Goal: Use online tool/utility: Utilize a website feature to perform a specific function

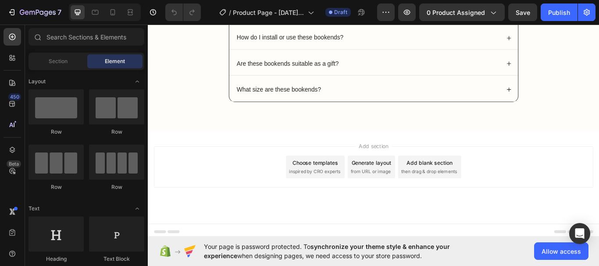
scroll to position [1527, 0]
drag, startPoint x: 309, startPoint y: 150, endPoint x: 286, endPoint y: 168, distance: 29.2
click at [286, 168] on div "Add section Choose templates inspired by CRO experts Generate layout from URL o…" at bounding box center [411, 190] width 512 height 48
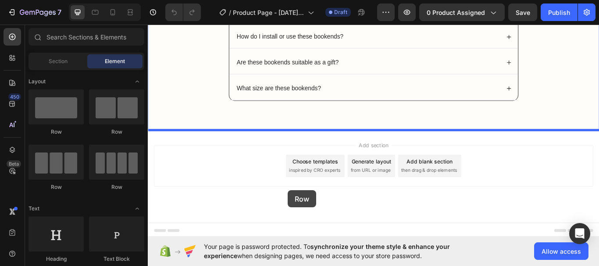
drag, startPoint x: 206, startPoint y: 132, endPoint x: 311, endPoint y: 218, distance: 135.6
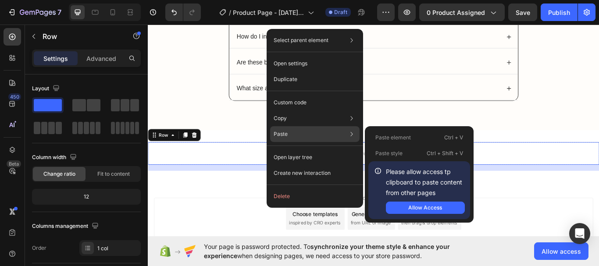
click at [351, 130] on icon at bounding box center [351, 134] width 9 height 9
click at [428, 206] on div "Allow Access" at bounding box center [425, 208] width 34 height 8
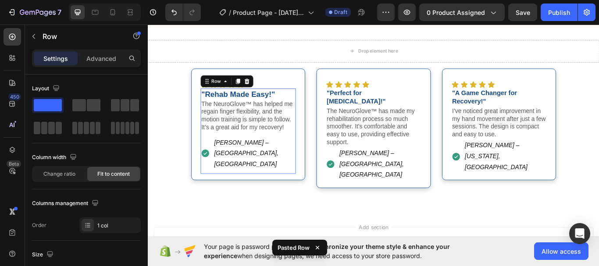
scroll to position [1670, 0]
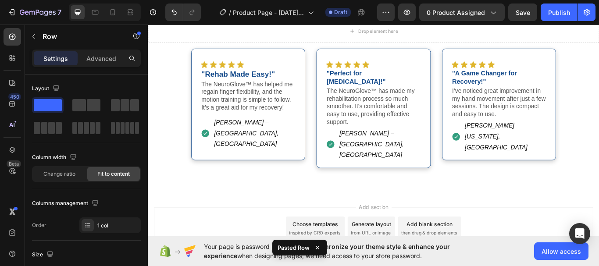
click at [234, 238] on div "Add section Choose templates inspired by CRO experts Generate layout from URL o…" at bounding box center [411, 262] width 512 height 48
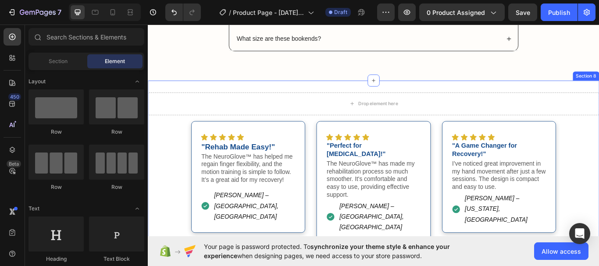
scroll to position [1587, 0]
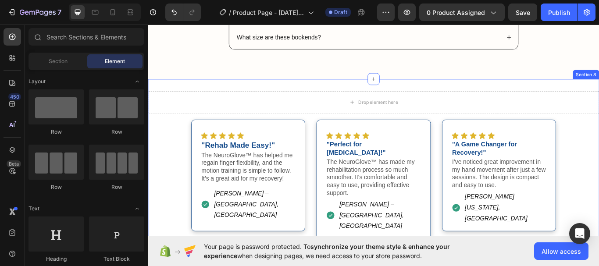
click at [508, 99] on div "Drop element here Row Icon Icon Icon Icon Icon Icon List "Rehab Made Easy!" Tex…" at bounding box center [411, 196] width 526 height 215
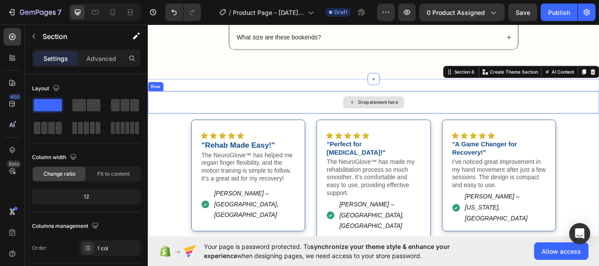
click at [596, 116] on div "Drop element here" at bounding box center [411, 116] width 526 height 26
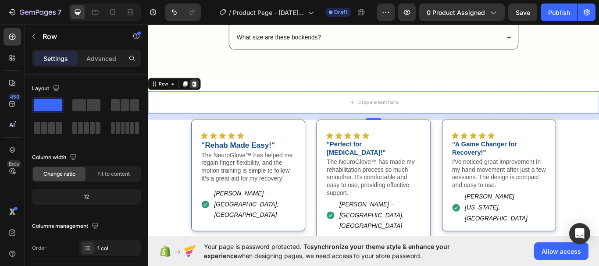
click at [204, 93] on icon at bounding box center [201, 94] width 7 height 7
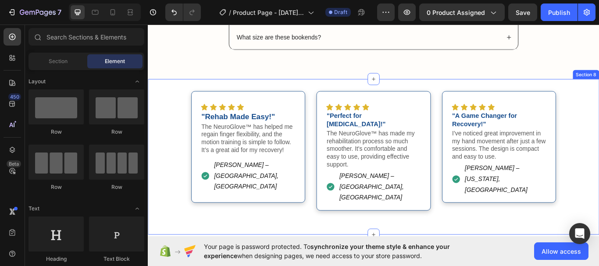
click at [172, 153] on div "Icon Icon Icon Icon Icon Icon List "Rehab Made Easy!" Text Block The NeuroGlove…" at bounding box center [411, 180] width 526 height 154
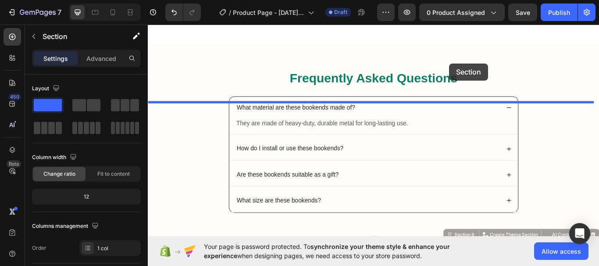
scroll to position [1324, 0]
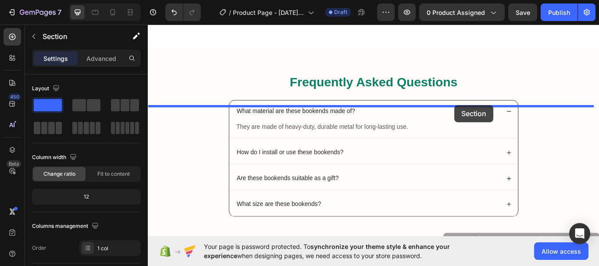
drag, startPoint x: 493, startPoint y: 82, endPoint x: 505, endPoint y: 119, distance: 38.6
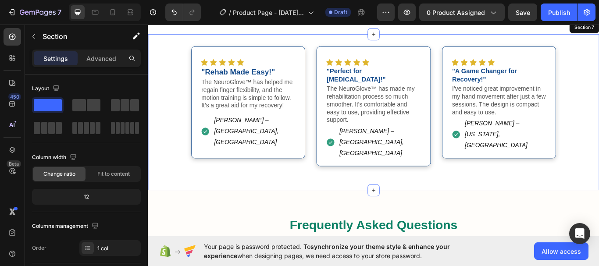
scroll to position [1339, 0]
click at [599, 186] on div "Icon Icon Icon Icon Icon Icon List "Rehab Made Easy!" Text Block The NeuroGlove…" at bounding box center [411, 127] width 526 height 154
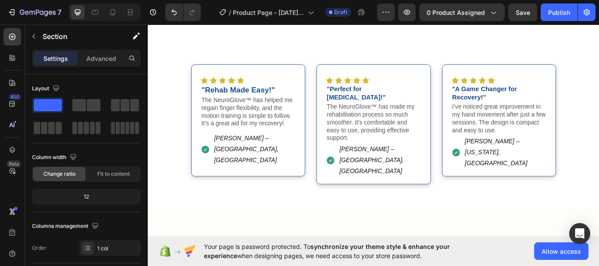
scroll to position [1328, 0]
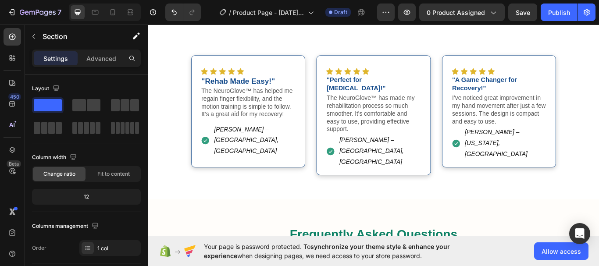
click at [183, 215] on div "Icon Icon Icon Icon Icon Icon List "Rehab Made Easy!" Text Block The NeuroGlove…" at bounding box center [411, 138] width 526 height 154
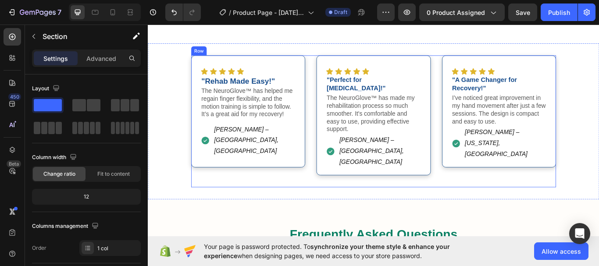
click at [332, 163] on div "Icon Icon Icon Icon Icon Icon List "Rehab Made Easy!" Text Block The NeuroGlove…" at bounding box center [411, 138] width 426 height 154
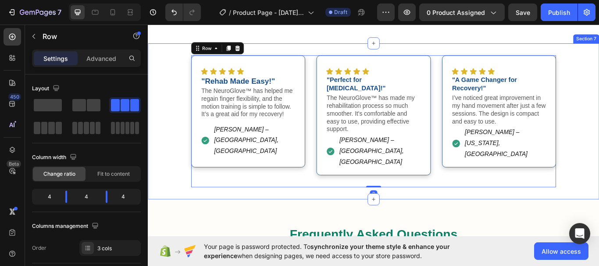
click at [187, 128] on div "Icon Icon Icon Icon Icon Icon List "Rehab Made Easy!" Text Block The NeuroGlove…" at bounding box center [411, 138] width 526 height 182
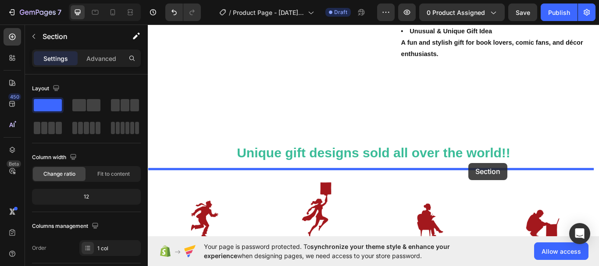
scroll to position [1038, 0]
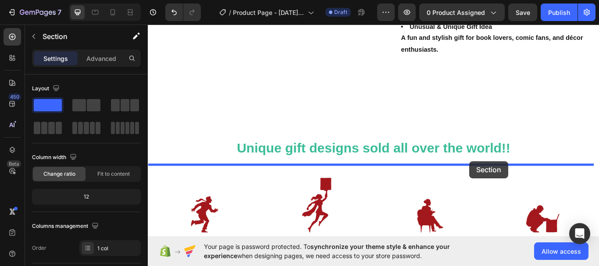
drag, startPoint x: 493, startPoint y: 107, endPoint x: 523, endPoint y: 184, distance: 83.2
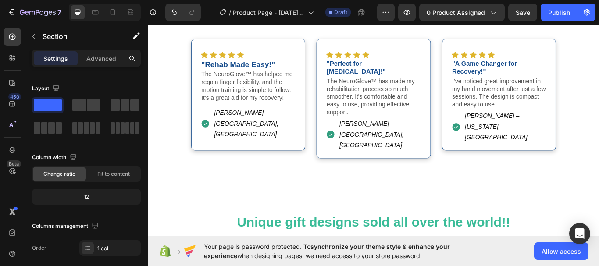
scroll to position [1134, 0]
click at [187, 138] on div "Icon Icon Icon Icon Icon Icon List "Rehab Made Easy!" Text Block The NeuroGlove…" at bounding box center [411, 118] width 526 height 154
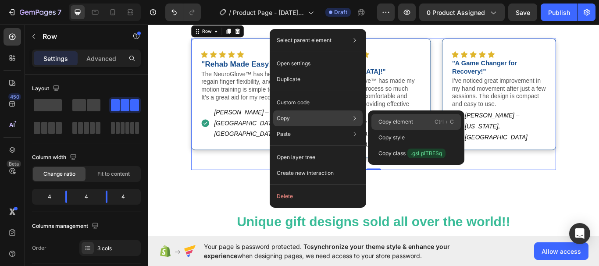
click at [388, 120] on p "Copy element" at bounding box center [396, 122] width 35 height 8
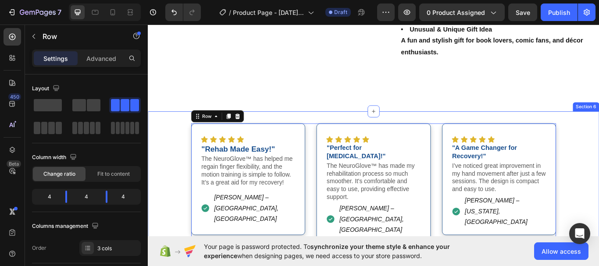
scroll to position [1033, 0]
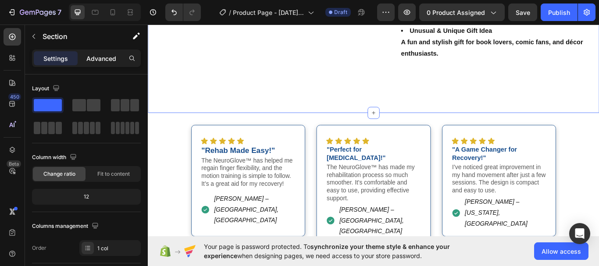
click at [111, 59] on p "Advanced" at bounding box center [101, 58] width 30 height 9
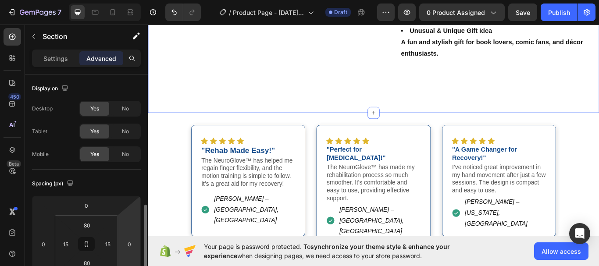
scroll to position [96, 0]
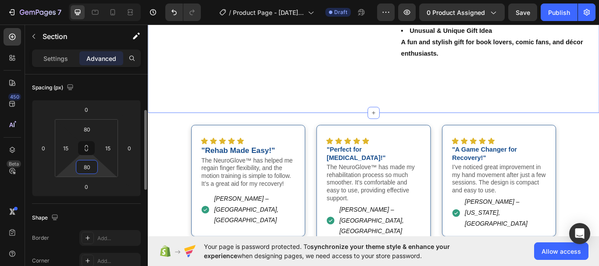
click at [91, 168] on input "80" at bounding box center [87, 167] width 18 height 13
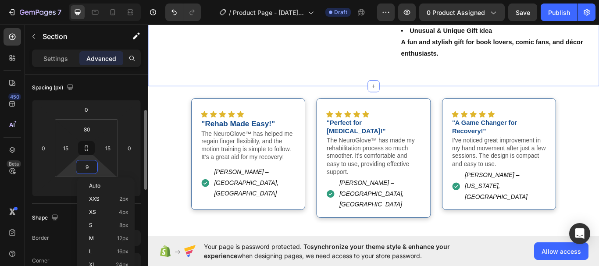
type input "10"
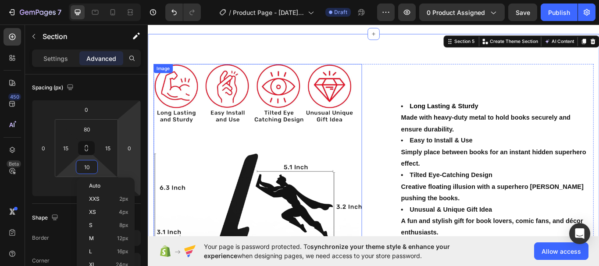
scroll to position [792, 0]
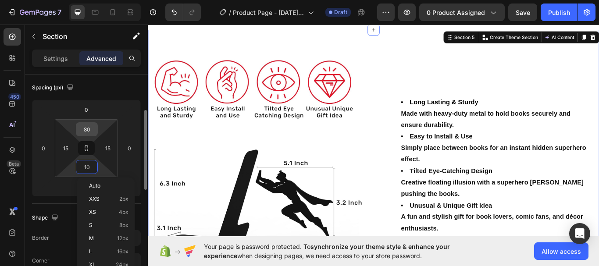
click at [93, 131] on input "80" at bounding box center [87, 129] width 18 height 13
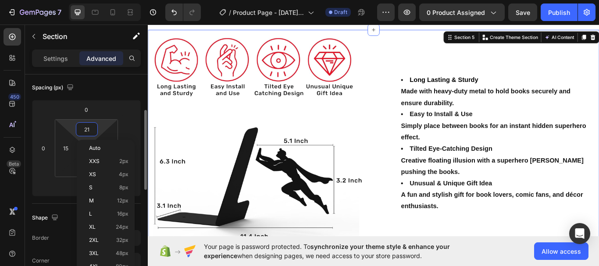
type input "20"
click at [0, 0] on div "Spacing (px) 0 0 0 0 20 15 10 15" at bounding box center [0, 0] width 0 height 0
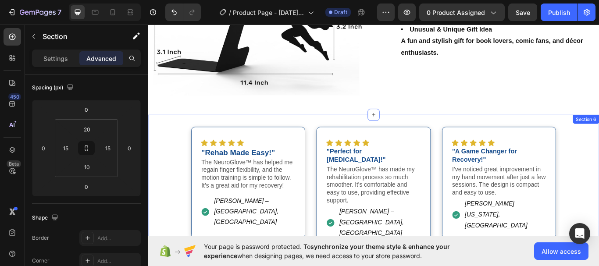
scroll to position [1038, 0]
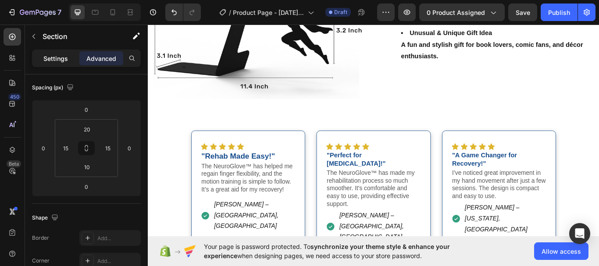
click at [55, 63] on p "Settings" at bounding box center [55, 58] width 25 height 9
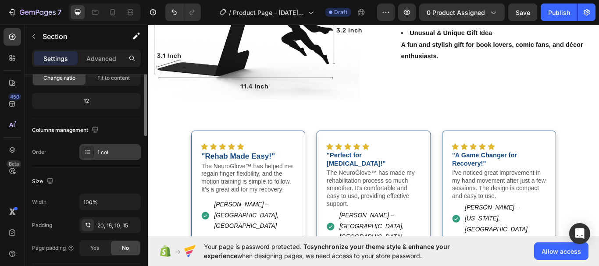
scroll to position [0, 0]
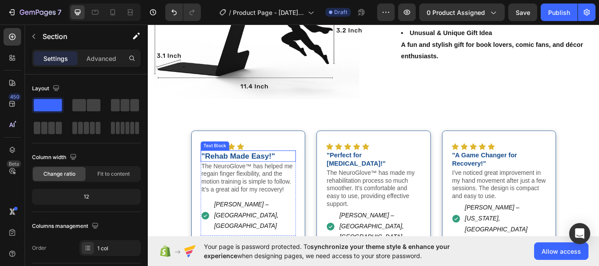
click at [295, 175] on p ""Rehab Made Easy!"" at bounding box center [264, 178] width 109 height 11
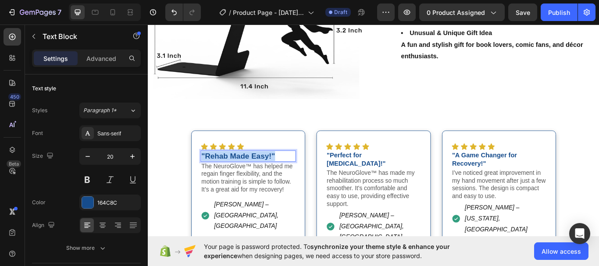
click at [295, 175] on p ""Rehab Made Easy!"" at bounding box center [264, 178] width 109 height 11
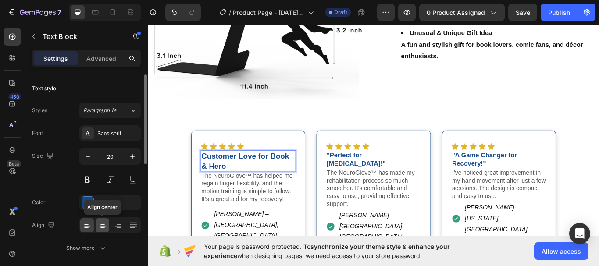
click at [102, 225] on icon at bounding box center [102, 225] width 9 height 9
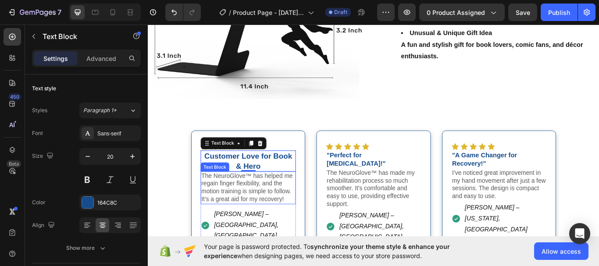
click at [275, 217] on p "The NeuroGlove™ has helped me regain finger flexibility, and the motion trainin…" at bounding box center [264, 215] width 109 height 36
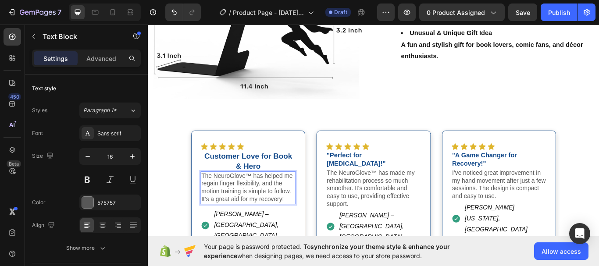
click at [285, 210] on p "The NeuroGlove™ has helped me regain finger flexibility, and the motion trainin…" at bounding box center [264, 215] width 109 height 36
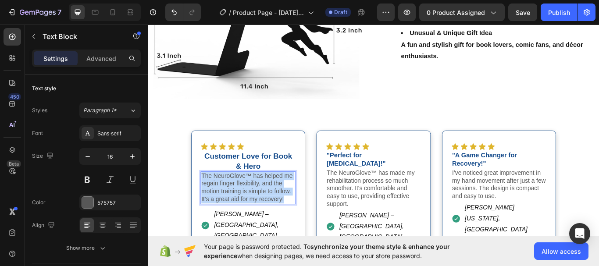
click at [285, 210] on p "The NeuroGlove™ has helped me regain finger flexibility, and the motion trainin…" at bounding box center [264, 215] width 109 height 36
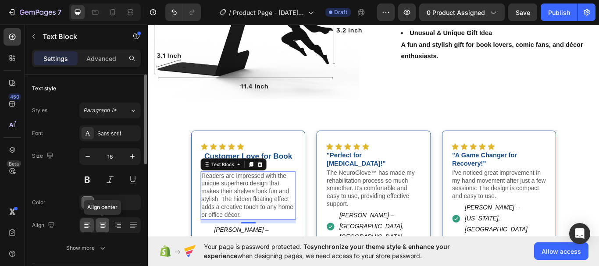
click at [105, 224] on icon at bounding box center [102, 225] width 9 height 9
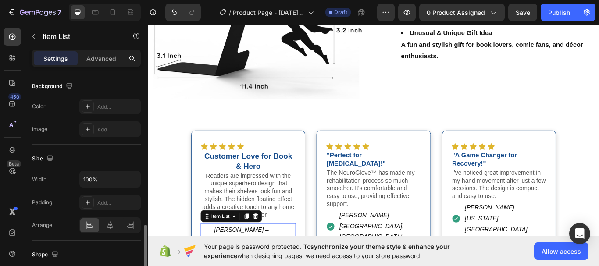
scroll to position [526, 0]
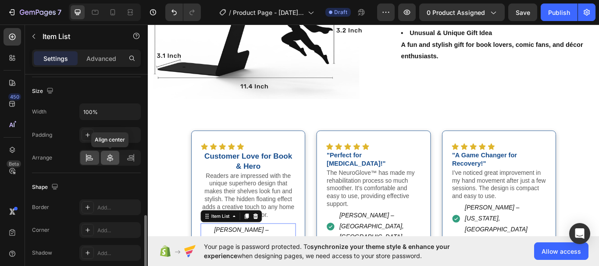
click at [113, 157] on icon at bounding box center [110, 158] width 9 height 9
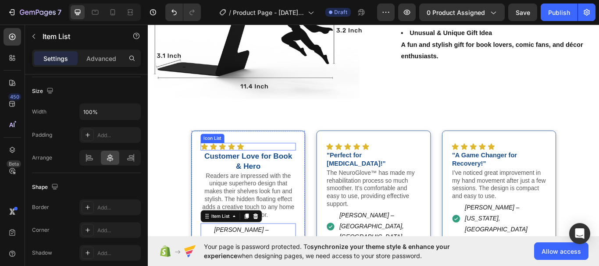
click at [267, 165] on div "Icon Icon Icon Icon Icon" at bounding box center [264, 167] width 111 height 9
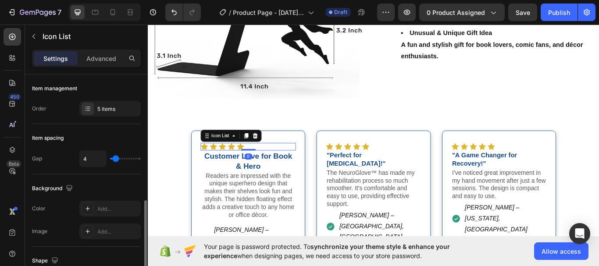
scroll to position [183, 0]
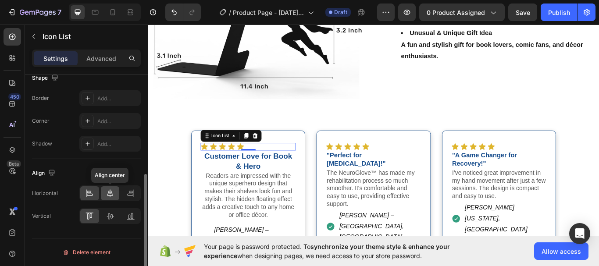
click at [113, 196] on icon at bounding box center [110, 193] width 9 height 9
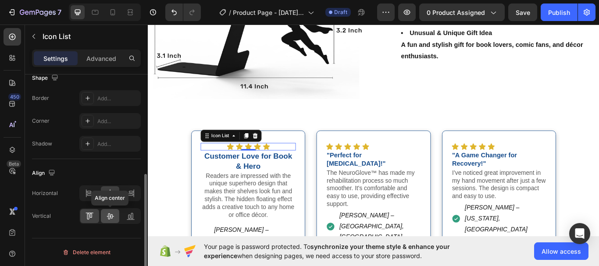
click at [112, 213] on icon at bounding box center [110, 216] width 9 height 9
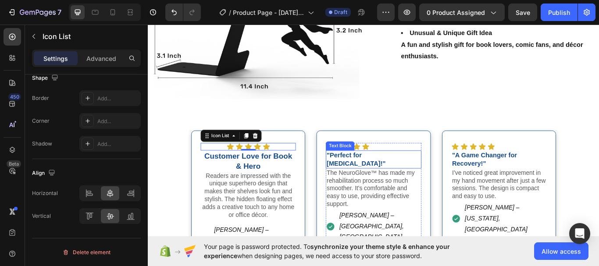
click at [425, 175] on strong ""Perfect for [MEDICAL_DATA]!"" at bounding box center [390, 182] width 69 height 18
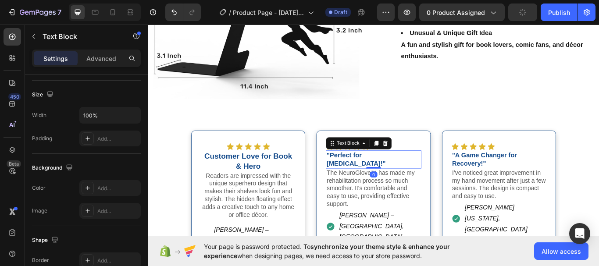
scroll to position [0, 0]
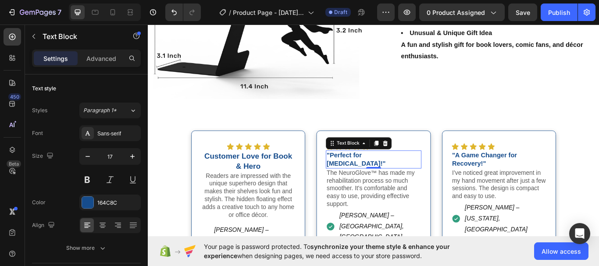
click at [425, 174] on strong ""Perfect for [MEDICAL_DATA]!"" at bounding box center [390, 182] width 69 height 18
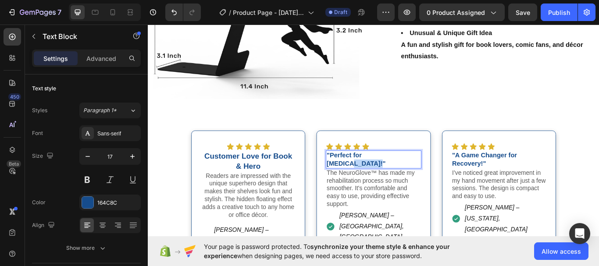
click at [425, 174] on strong ""Perfect for [MEDICAL_DATA]!"" at bounding box center [390, 182] width 69 height 18
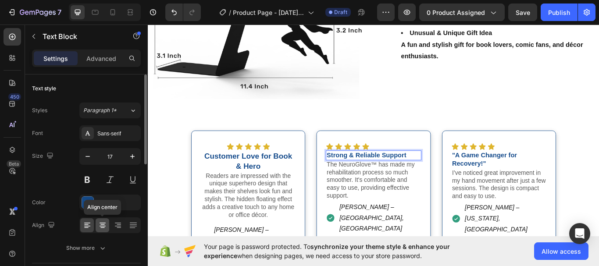
click at [100, 224] on icon at bounding box center [102, 225] width 9 height 9
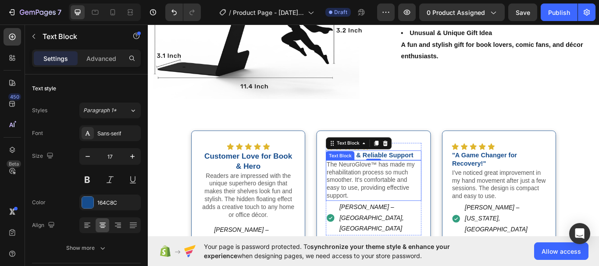
click at [369, 207] on p "The NeuroGlove™ has made my rehabilitation process so much smoother. It's comfo…" at bounding box center [410, 207] width 109 height 46
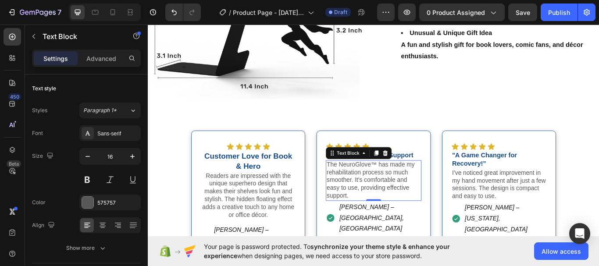
click at [429, 200] on p "The NeuroGlove™ has made my rehabilitation process so much smoother. It's comfo…" at bounding box center [410, 207] width 109 height 46
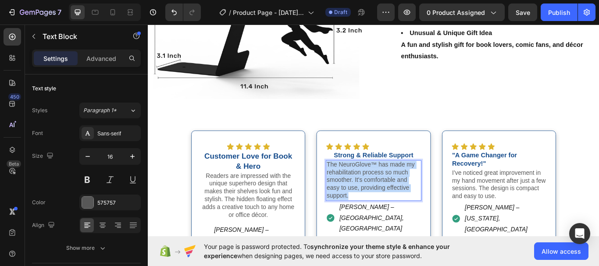
click at [429, 200] on p "The NeuroGlove™ has made my rehabilitation process so much smoother. It's comfo…" at bounding box center [410, 207] width 109 height 46
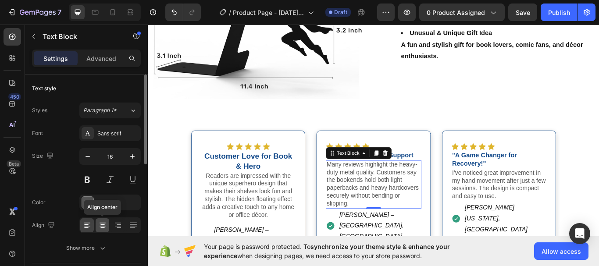
click at [101, 225] on icon at bounding box center [102, 225] width 4 height 1
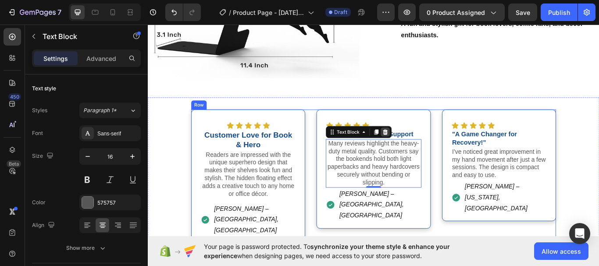
scroll to position [1089, 0]
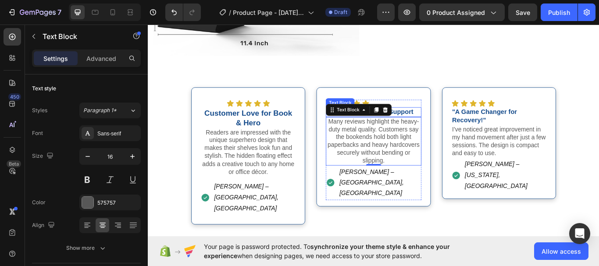
click at [444, 123] on strong "Strong & Reliable Support" at bounding box center [411, 127] width 93 height 8
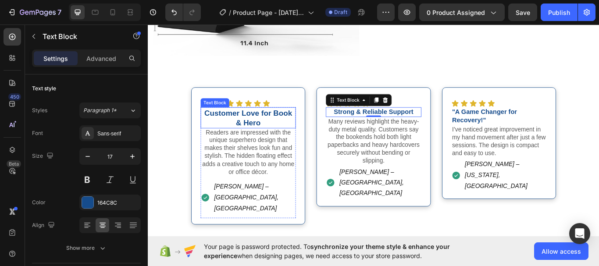
click at [289, 132] on p "Customer Love for Book & Hero" at bounding box center [264, 133] width 109 height 23
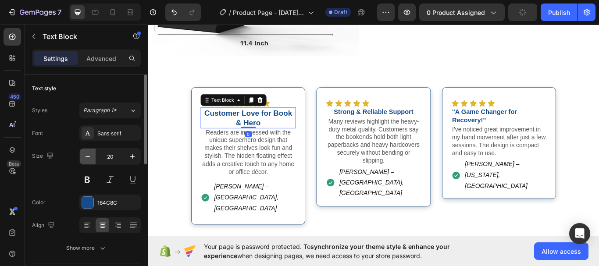
click at [88, 155] on icon "button" at bounding box center [87, 156] width 9 height 9
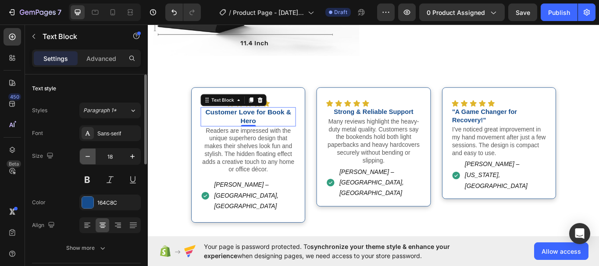
click at [88, 155] on icon "button" at bounding box center [87, 156] width 9 height 9
type input "16"
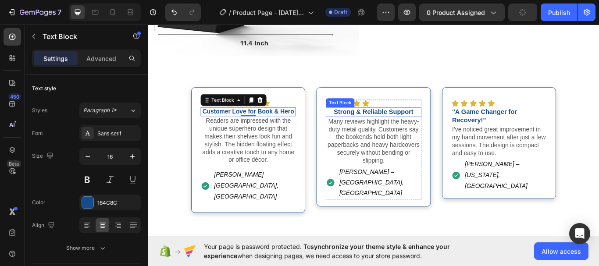
click at [413, 123] on strong "Strong & Reliable Support" at bounding box center [411, 127] width 93 height 8
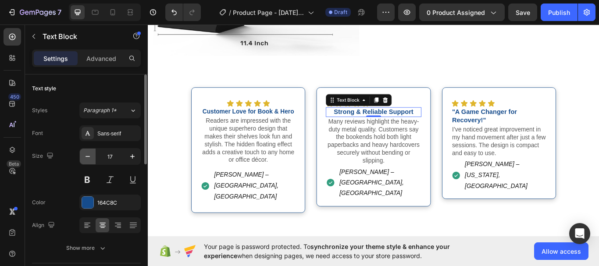
click at [93, 158] on button "button" at bounding box center [88, 157] width 16 height 16
type input "16"
click at [535, 129] on strong ""A Game Changer for Recovery!"" at bounding box center [541, 132] width 76 height 18
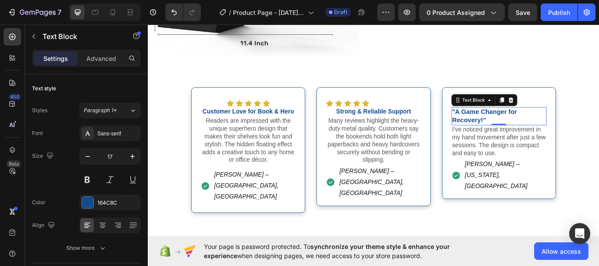
click at [538, 129] on strong ""A Game Changer for Recovery!"" at bounding box center [541, 132] width 76 height 18
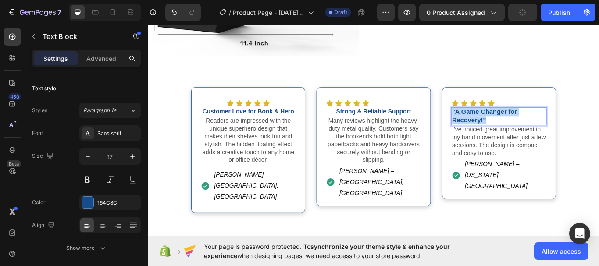
click at [538, 129] on strong ""A Game Changer for Recovery!"" at bounding box center [541, 132] width 76 height 18
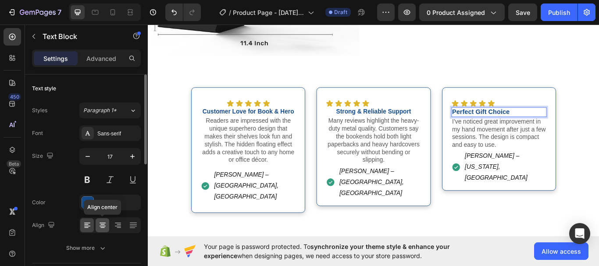
click at [105, 223] on icon at bounding box center [103, 223] width 6 height 1
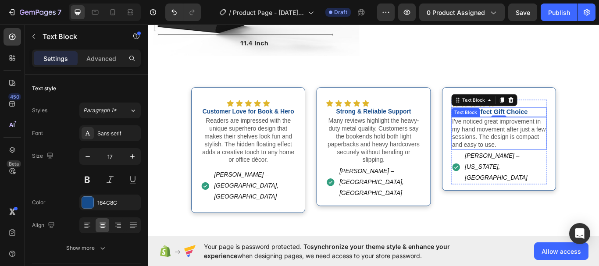
click at [518, 154] on p "I’ve noticed great improvement in my hand movement after just a few sessions. T…" at bounding box center [557, 152] width 109 height 36
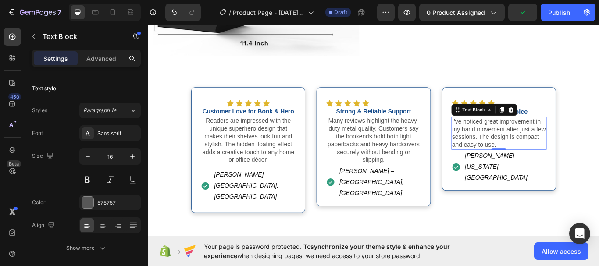
click at [563, 145] on p "I’ve noticed great improvement in my hand movement after just a few sessions. T…" at bounding box center [557, 152] width 109 height 36
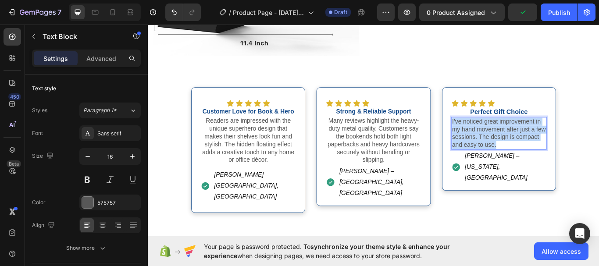
click at [563, 145] on p "I’ve noticed great improvement in my hand movement after just a few sessions. T…" at bounding box center [557, 152] width 109 height 36
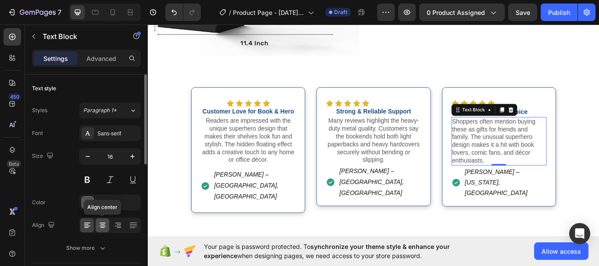
click at [100, 226] on icon at bounding box center [103, 226] width 6 height 1
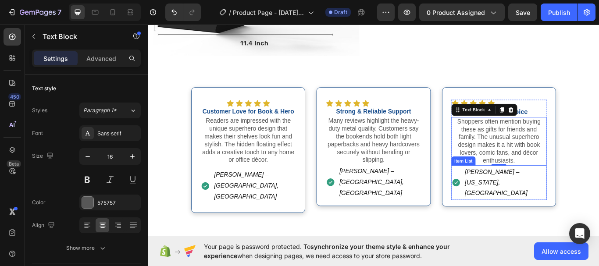
click at [599, 194] on div "[PERSON_NAME] – [US_STATE], [GEOGRAPHIC_DATA]" at bounding box center [557, 210] width 111 height 40
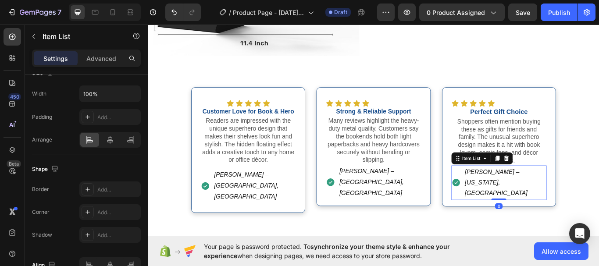
scroll to position [594, 0]
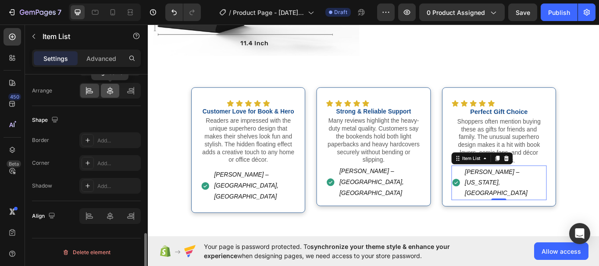
click at [110, 89] on icon at bounding box center [110, 91] width 6 height 8
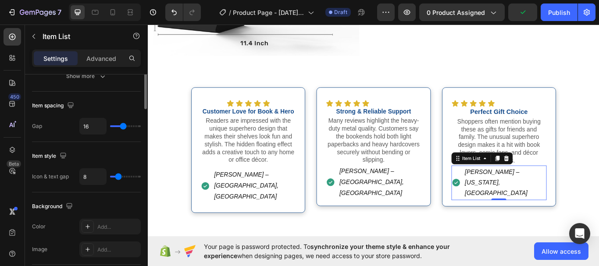
scroll to position [204, 0]
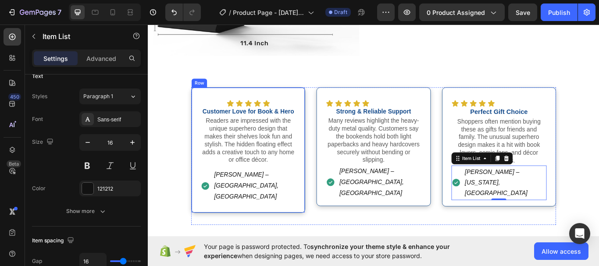
click at [311, 209] on div "Icon Icon Icon Icon Icon Icon List Customer Love for Book & Hero Text Block Rea…" at bounding box center [264, 171] width 133 height 147
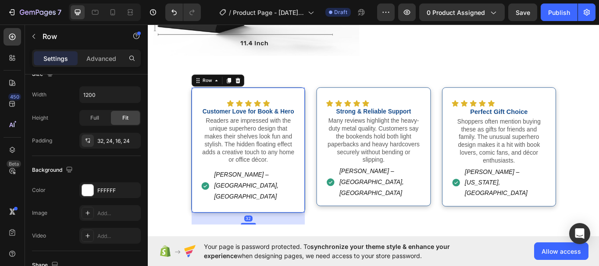
scroll to position [0, 0]
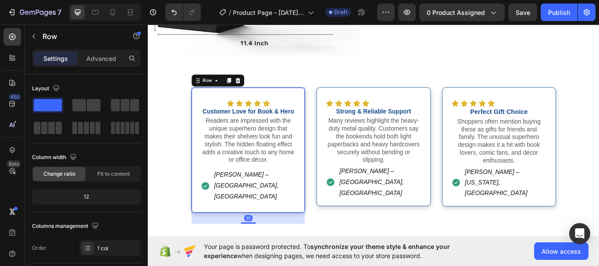
drag, startPoint x: 265, startPoint y: 228, endPoint x: 266, endPoint y: 221, distance: 7.1
click at [265, 256] on div at bounding box center [265, 257] width 18 height 2
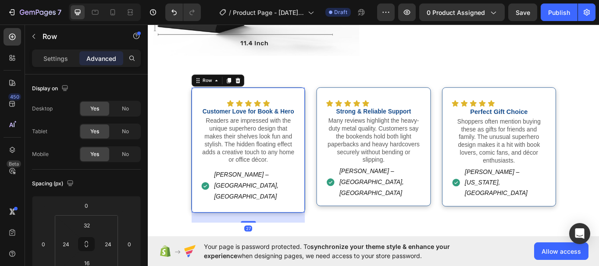
click at [266, 244] on div "27" at bounding box center [265, 250] width 132 height 12
drag, startPoint x: 264, startPoint y: 225, endPoint x: 267, endPoint y: 219, distance: 6.9
click at [267, 247] on div at bounding box center [265, 248] width 18 height 3
click at [269, 246] on div at bounding box center [265, 247] width 18 height 3
type input "10"
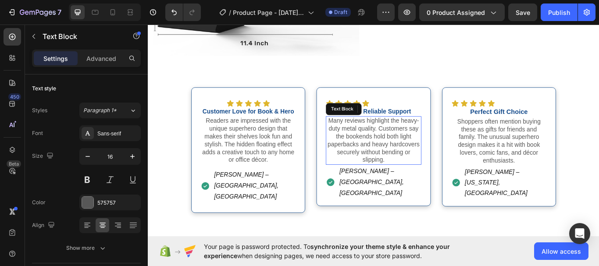
click at [429, 160] on p "Many reviews highlight the heavy-duty metal quality. Customers say the bookends…" at bounding box center [410, 160] width 109 height 55
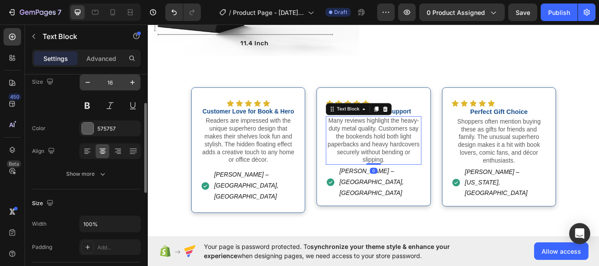
scroll to position [75, 0]
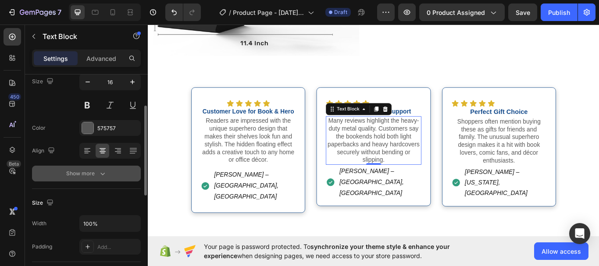
click at [102, 172] on icon "button" at bounding box center [102, 173] width 9 height 9
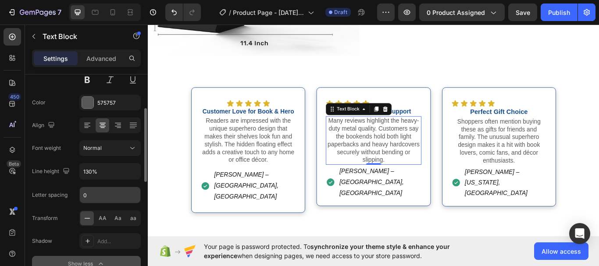
scroll to position [101, 0]
click at [111, 170] on input "130%" at bounding box center [110, 171] width 61 height 16
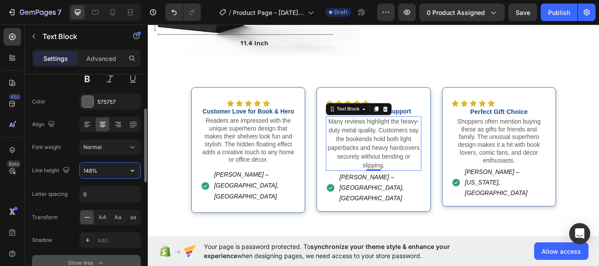
type input "145%"
click at [555, 163] on p "Shoppers often mention buying these as gifts for friends and family. The unusua…" at bounding box center [557, 161] width 109 height 55
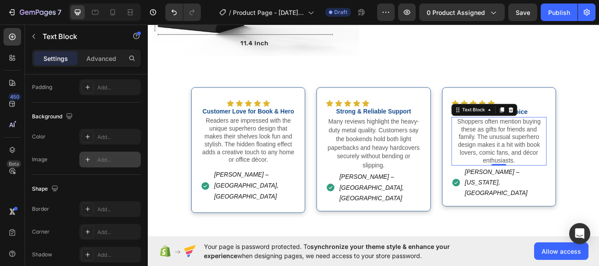
scroll to position [82, 0]
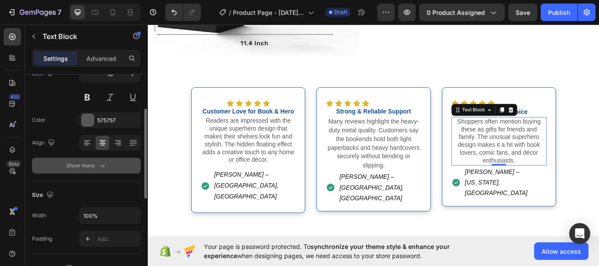
click at [107, 164] on icon "button" at bounding box center [102, 165] width 9 height 9
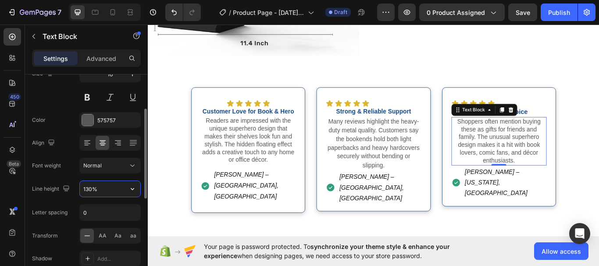
click at [101, 190] on input "130%" at bounding box center [110, 189] width 61 height 16
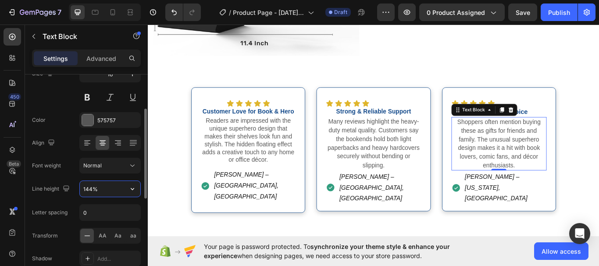
type input "145%"
click at [448, 225] on div "Icon Icon Icon Icon Icon Icon List Strong & Reliable Support Text Block Many re…" at bounding box center [410, 178] width 133 height 160
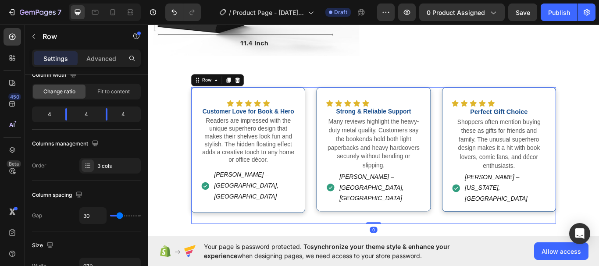
scroll to position [0, 0]
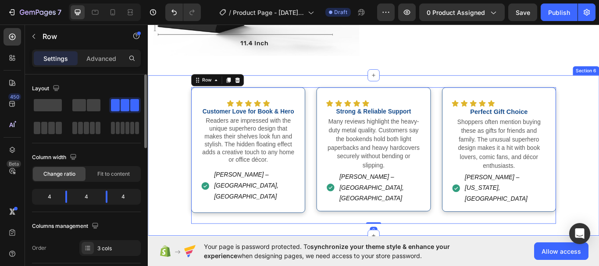
click at [599, 182] on div "Icon Icon Icon Icon Icon Icon List Customer Love for Book & Hero Text Block Rea…" at bounding box center [411, 178] width 526 height 160
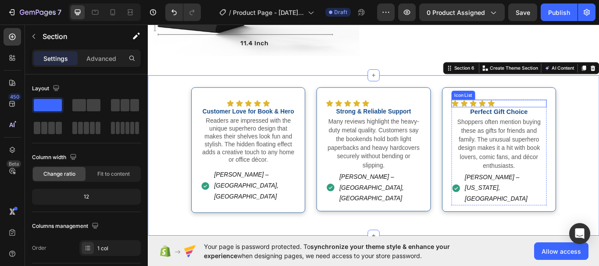
click at [592, 117] on div "Icon Icon Icon Icon Icon" at bounding box center [557, 117] width 111 height 9
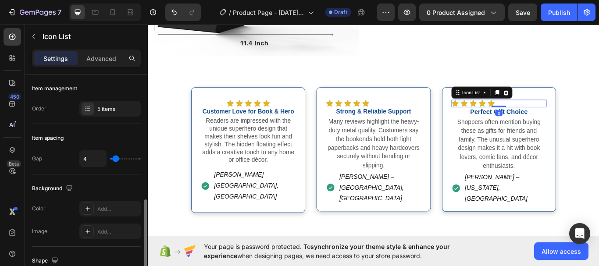
scroll to position [165, 0]
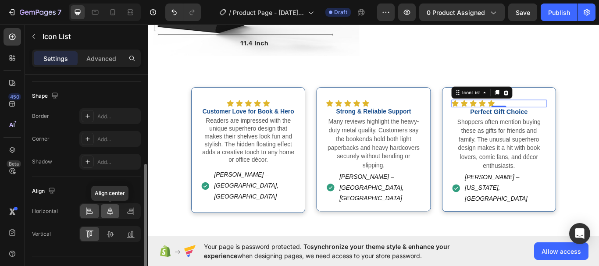
click at [110, 210] on icon at bounding box center [110, 211] width 9 height 9
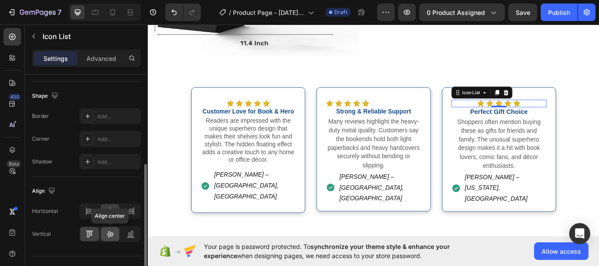
click at [109, 231] on icon at bounding box center [110, 234] width 9 height 9
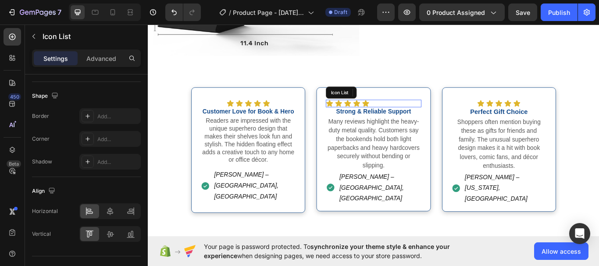
click at [433, 113] on div "Icon Icon Icon Icon Icon" at bounding box center [410, 117] width 111 height 9
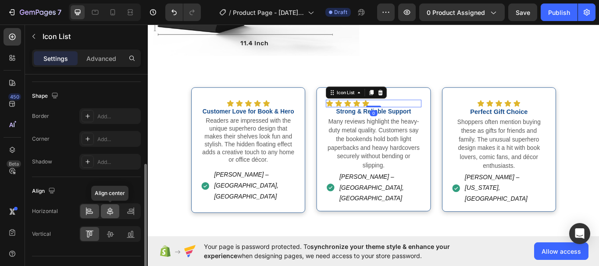
click at [109, 210] on icon at bounding box center [110, 211] width 9 height 9
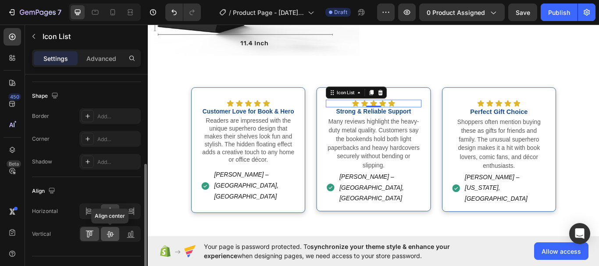
click at [112, 238] on icon at bounding box center [110, 234] width 9 height 9
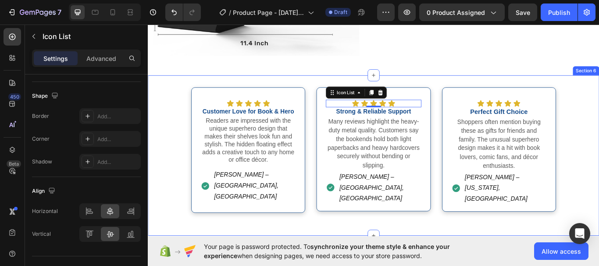
click at [599, 174] on div "Icon Icon Icon Icon Icon Icon List Customer Love for Book & Hero Text Block Rea…" at bounding box center [411, 178] width 526 height 160
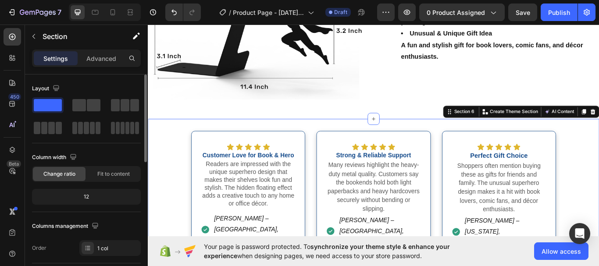
scroll to position [1039, 0]
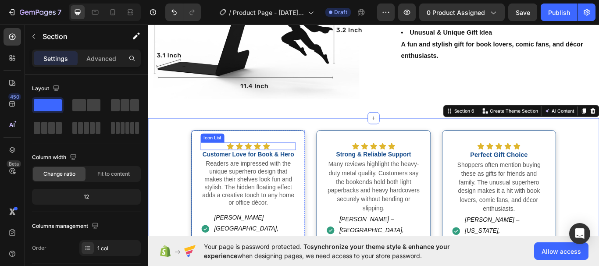
click at [300, 163] on div "Icon Icon Icon Icon Icon" at bounding box center [264, 167] width 111 height 9
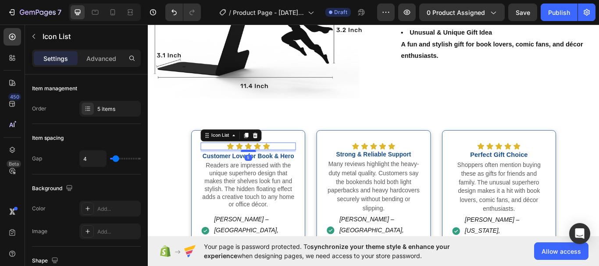
click at [264, 171] on div at bounding box center [265, 172] width 18 height 3
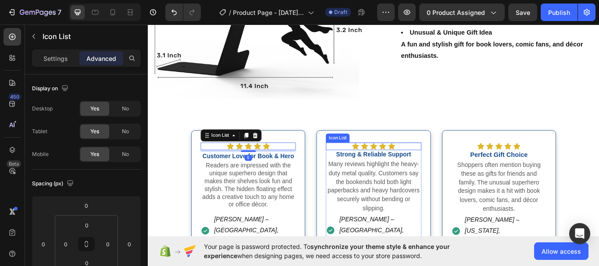
click at [451, 163] on div "Icon Icon Icon Icon Icon" at bounding box center [410, 167] width 111 height 9
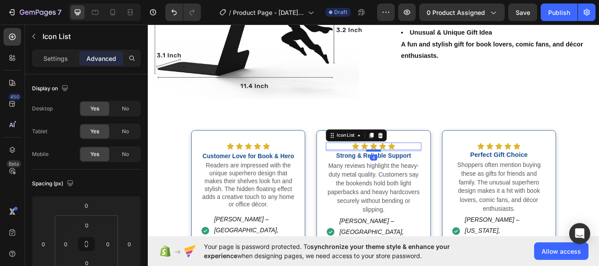
click at [407, 171] on div at bounding box center [411, 172] width 18 height 3
click at [410, 171] on div at bounding box center [411, 172] width 18 height 3
type input "5"
click at [594, 163] on div "Icon Icon Icon Icon Icon" at bounding box center [557, 167] width 111 height 9
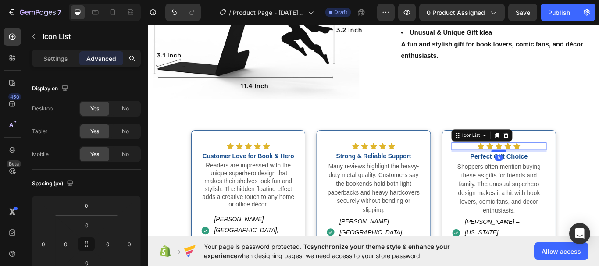
click at [558, 171] on div at bounding box center [557, 172] width 18 height 3
type input "5"
click at [599, 197] on div "Icon Icon Icon Icon Icon Icon List Customer Love for Book & Hero Text Block Rea…" at bounding box center [411, 229] width 526 height 162
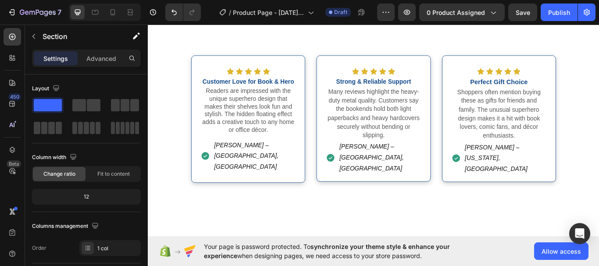
scroll to position [1054, 0]
click at [307, 159] on div "[PERSON_NAME] – [GEOGRAPHIC_DATA], [GEOGRAPHIC_DATA]" at bounding box center [264, 179] width 111 height 40
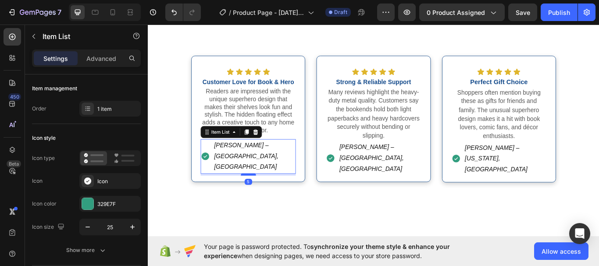
click at [264, 199] on div at bounding box center [265, 200] width 18 height 3
type input "100%"
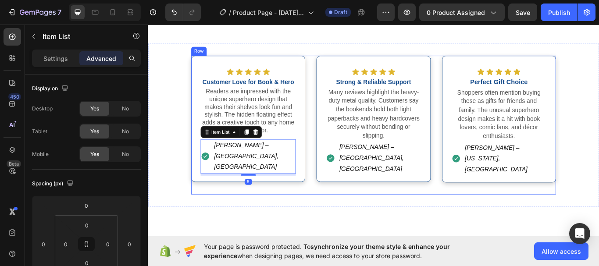
click at [354, 192] on div "Icon Icon Icon Icon Icon Icon List Strong & Reliable Support Text Block Many re…" at bounding box center [410, 142] width 133 height 162
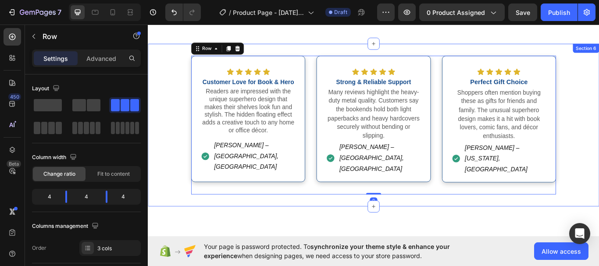
click at [599, 167] on div "Icon Icon Icon Icon Icon Icon List Customer Love for Book & Hero Text Block Rea…" at bounding box center [411, 142] width 526 height 162
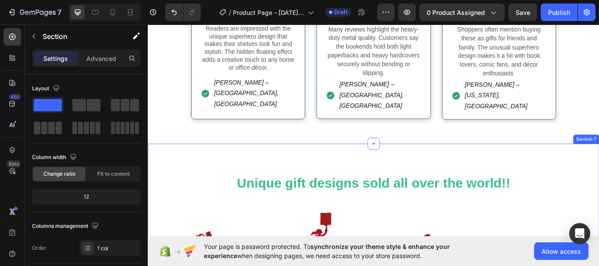
scroll to position [1196, 0]
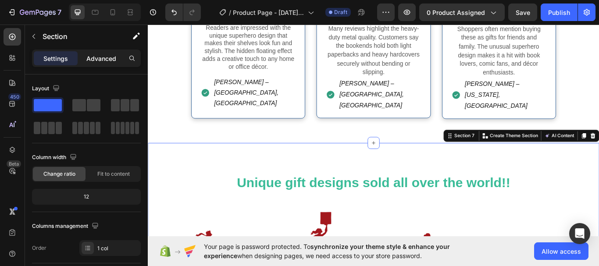
click at [112, 60] on p "Advanced" at bounding box center [101, 58] width 30 height 9
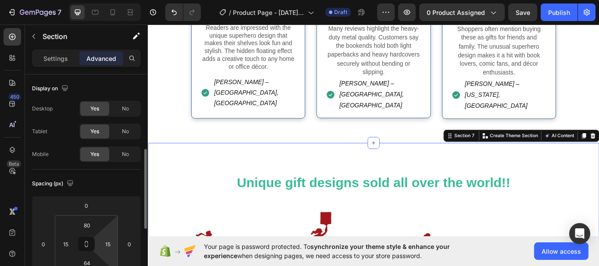
scroll to position [56, 0]
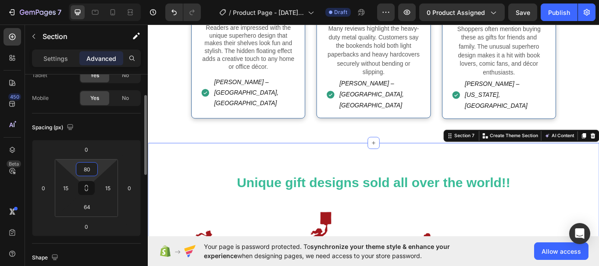
click at [90, 168] on input "80" at bounding box center [87, 169] width 18 height 13
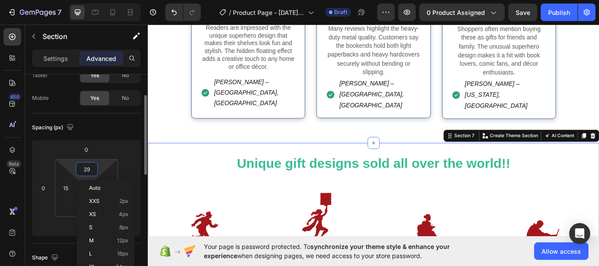
type input "30"
click at [116, 132] on div "Spacing (px)" at bounding box center [86, 128] width 109 height 14
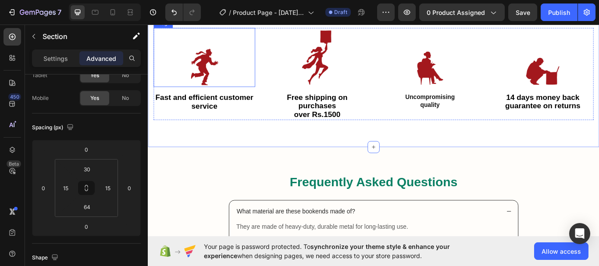
scroll to position [1364, 0]
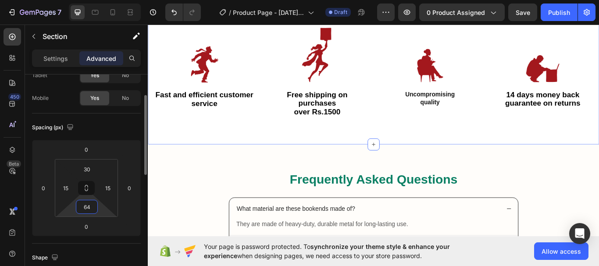
click at [92, 207] on input "64" at bounding box center [87, 206] width 18 height 13
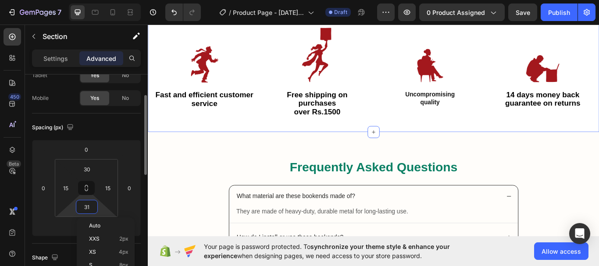
type input "30"
click at [322, 161] on div "Frequently Asked Questions Heading What material are these bookends made of? Th…" at bounding box center [411, 266] width 526 height 232
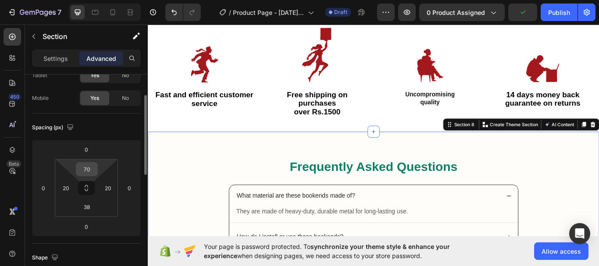
click at [92, 170] on input "70" at bounding box center [87, 169] width 18 height 13
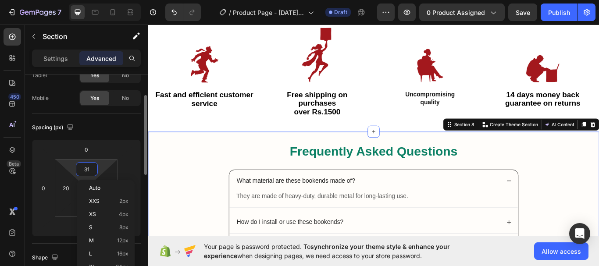
type input "30"
click at [108, 133] on div "Spacing (px)" at bounding box center [86, 128] width 109 height 14
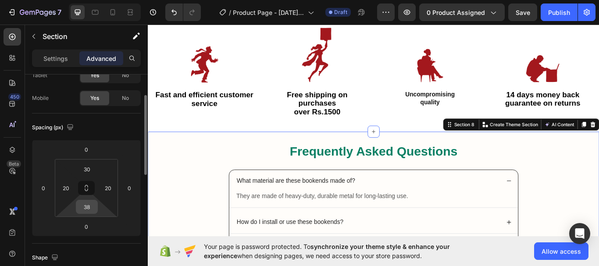
click at [93, 210] on input "38" at bounding box center [87, 206] width 18 height 13
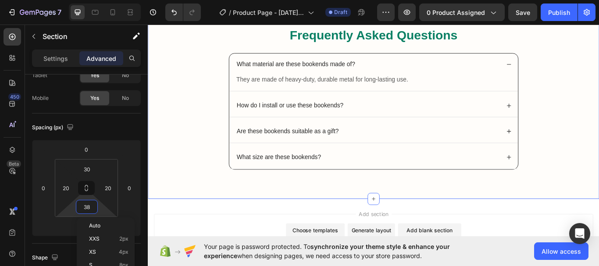
scroll to position [1501, 0]
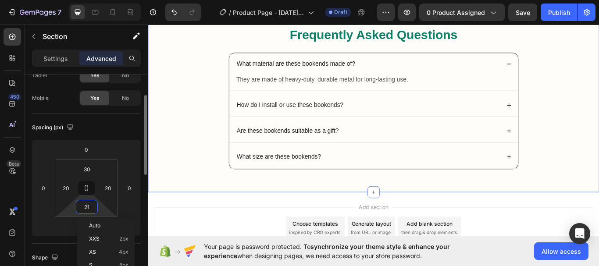
type input "20"
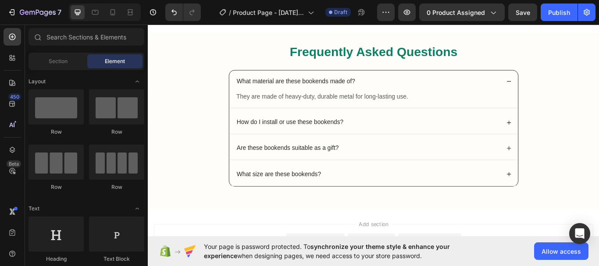
scroll to position [1504, 0]
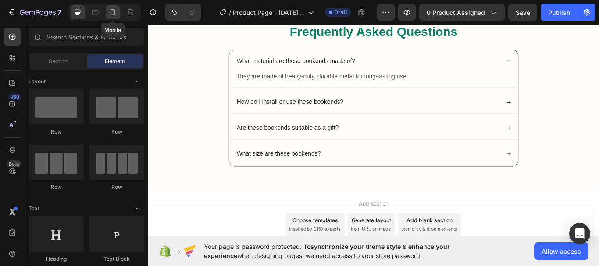
click at [119, 11] on div at bounding box center [113, 12] width 14 height 14
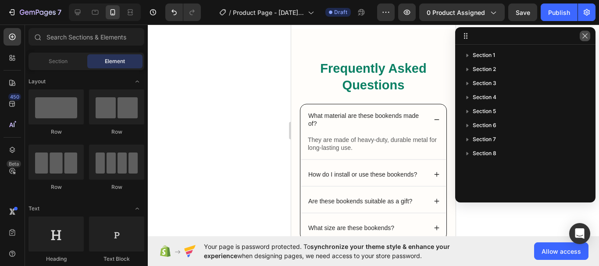
click at [585, 36] on icon "button" at bounding box center [585, 35] width 5 height 5
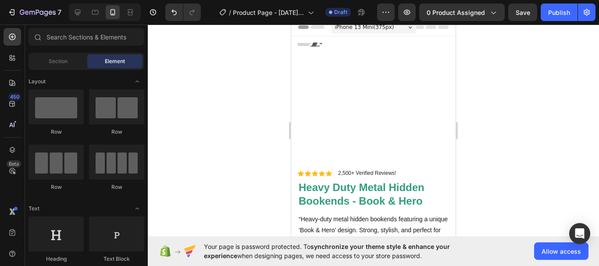
scroll to position [8, 0]
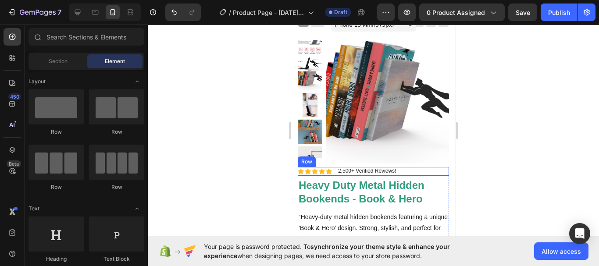
click at [408, 171] on div "Icon Icon Icon Icon Icon Icon List 2,500+ Verified Reviews! Text Block Row" at bounding box center [373, 171] width 151 height 9
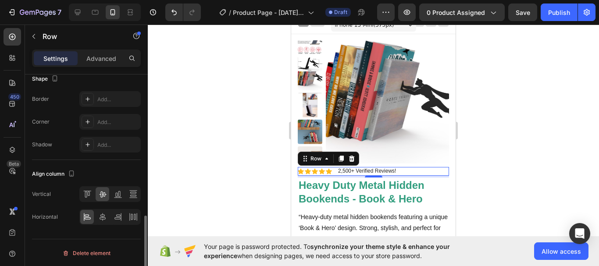
scroll to position [396, 0]
click at [103, 215] on icon at bounding box center [102, 216] width 9 height 9
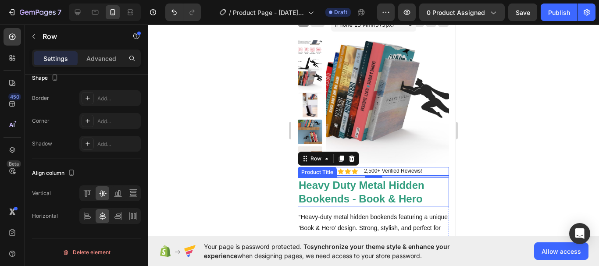
click at [432, 190] on h1 "Heavy Duty Metal Hidden Bookends - Book & Hero" at bounding box center [373, 192] width 151 height 29
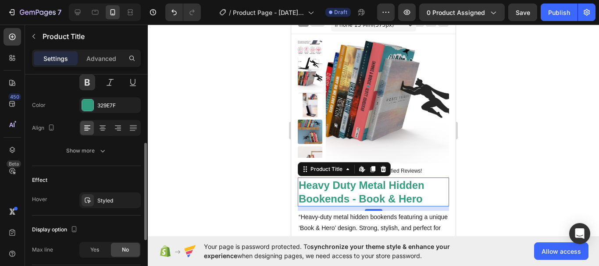
scroll to position [117, 0]
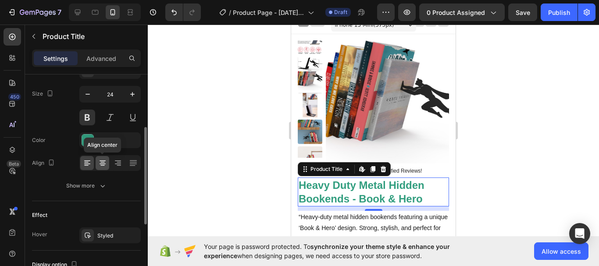
click at [101, 166] on icon at bounding box center [102, 163] width 9 height 9
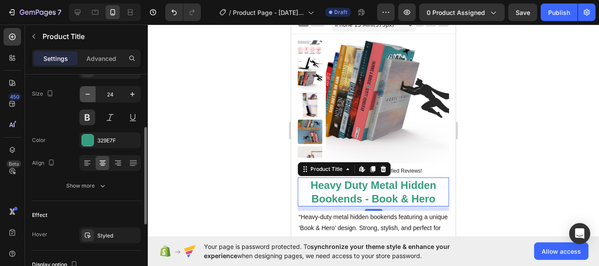
click at [86, 94] on icon "button" at bounding box center [88, 94] width 4 height 1
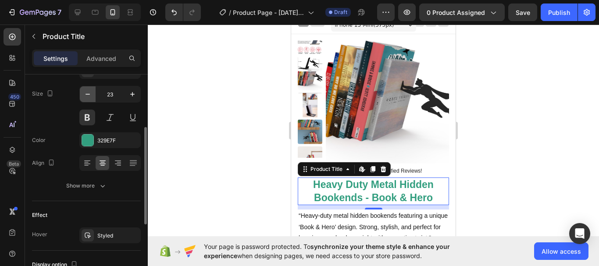
click at [86, 94] on icon "button" at bounding box center [88, 94] width 4 height 1
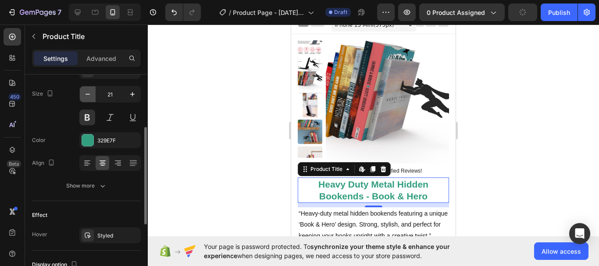
click at [87, 94] on icon "button" at bounding box center [87, 94] width 9 height 9
type input "20"
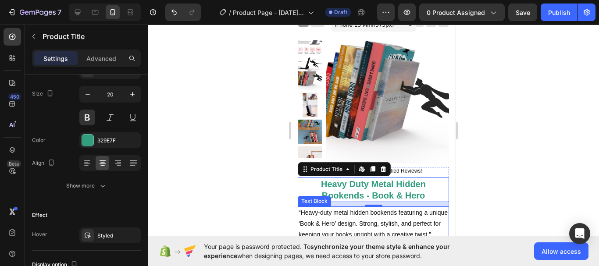
click at [434, 222] on p "“Heavy-duty metal hidden bookends featuring a unique ‘Book & Hero’ design. Stro…" at bounding box center [374, 223] width 150 height 33
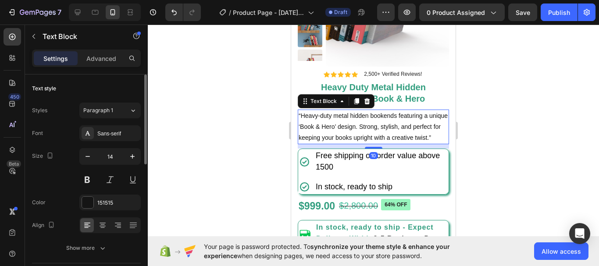
scroll to position [112, 0]
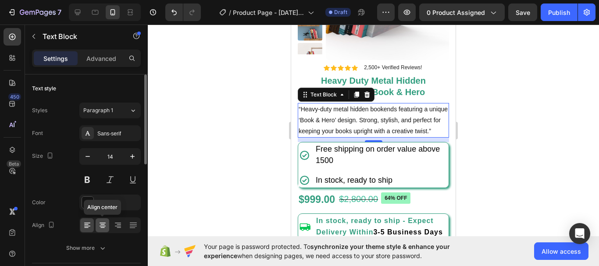
click at [100, 226] on icon at bounding box center [103, 226] width 6 height 1
click at [132, 154] on icon "button" at bounding box center [132, 156] width 9 height 9
type input "15"
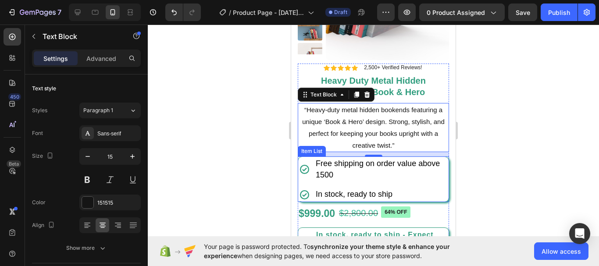
click at [440, 184] on div "Free shipping on order value above 1500 In stock, ready to ship" at bounding box center [373, 179] width 150 height 45
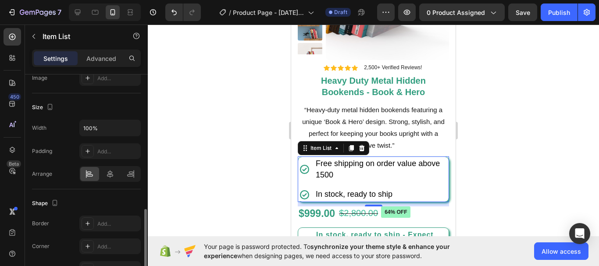
scroll to position [509, 0]
click at [109, 179] on icon at bounding box center [110, 175] width 9 height 9
click at [93, 179] on icon at bounding box center [89, 175] width 9 height 9
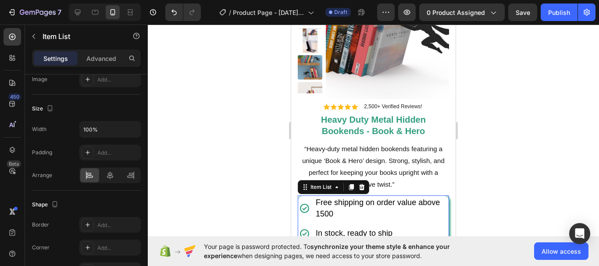
scroll to position [79, 0]
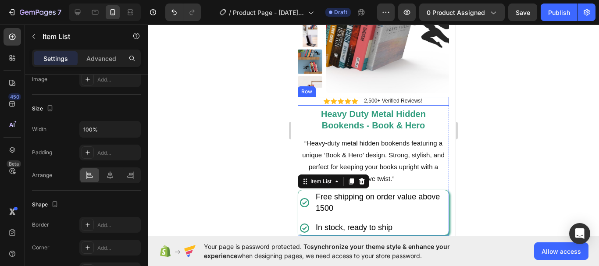
click at [427, 100] on div "Icon Icon Icon Icon Icon Icon List 2,500+ Verified Reviews! Text Block Row" at bounding box center [373, 101] width 151 height 9
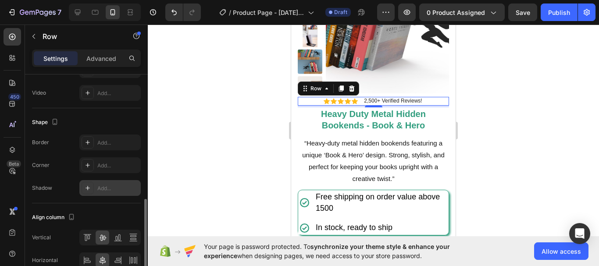
scroll to position [396, 0]
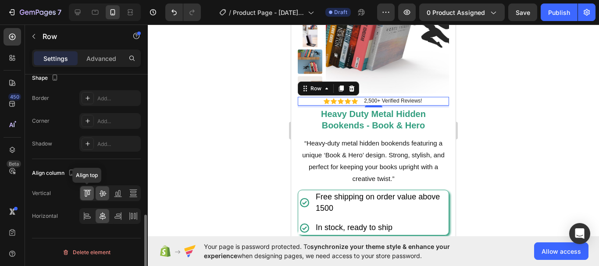
click at [88, 191] on icon at bounding box center [88, 193] width 2 height 4
click at [88, 217] on icon at bounding box center [88, 218] width 6 height 2
click at [99, 194] on icon at bounding box center [102, 193] width 9 height 9
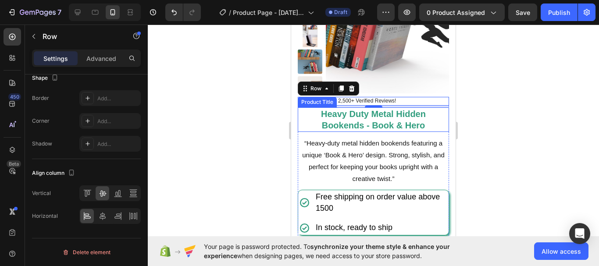
click at [428, 125] on h1 "Heavy Duty Metal Hidden Bookends - Book & Hero" at bounding box center [373, 119] width 151 height 25
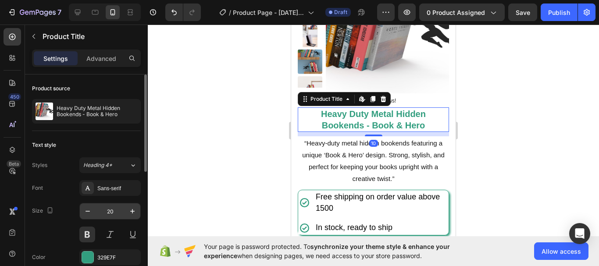
scroll to position [75, 0]
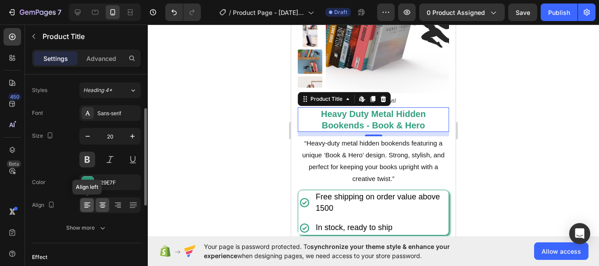
click at [89, 207] on icon at bounding box center [87, 205] width 9 height 9
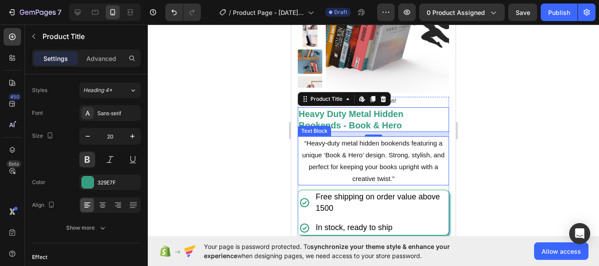
click at [417, 159] on p "“Heavy-duty metal hidden bookends featuring a unique ‘Book & Hero’ design. Stro…" at bounding box center [374, 160] width 150 height 47
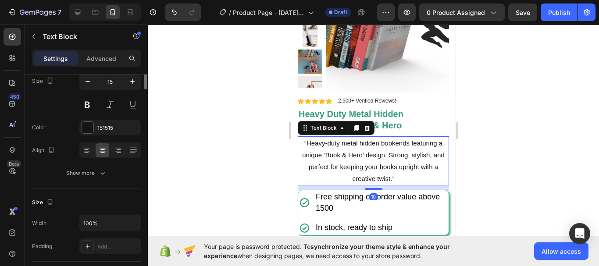
scroll to position [0, 0]
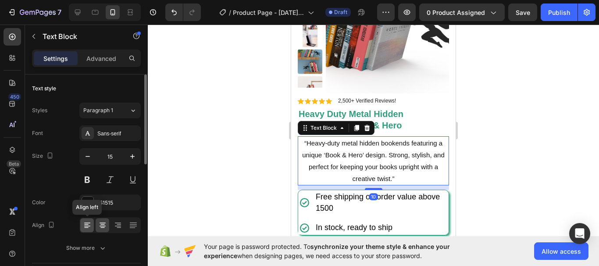
click at [87, 228] on icon at bounding box center [86, 228] width 4 height 1
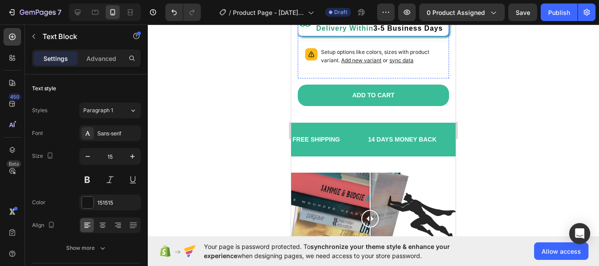
scroll to position [248, 0]
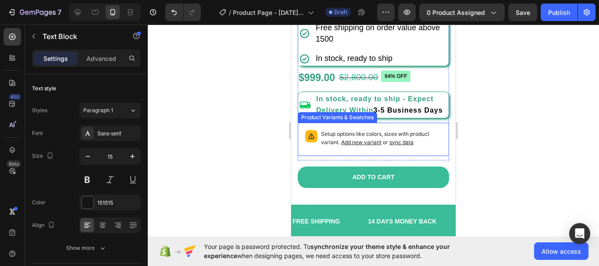
click at [419, 147] on p "Setup options like colors, sizes with product variant. Add new variant or sync …" at bounding box center [381, 138] width 121 height 17
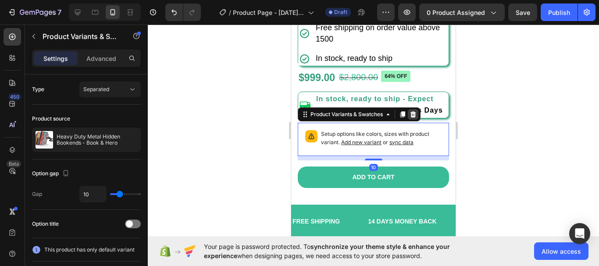
click at [414, 117] on icon at bounding box center [414, 114] width 6 height 6
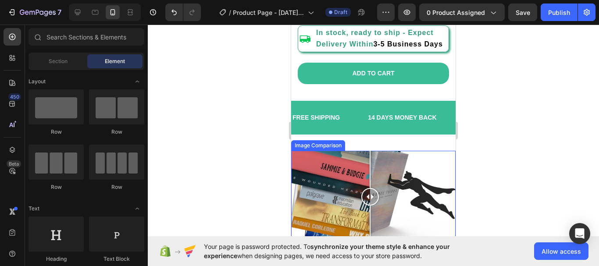
scroll to position [321, 0]
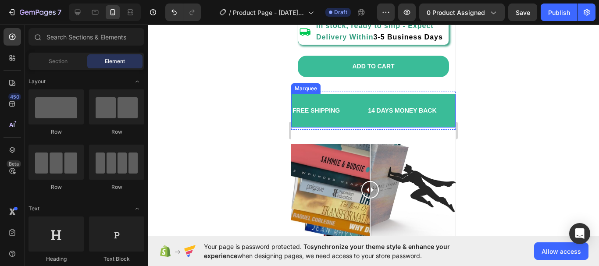
click at [357, 107] on div "FREE SHIPPING Text Block 14 DAYS MONEY BACK Text Block LIMITED TIME 50% OFF SAL…" at bounding box center [373, 111] width 165 height 34
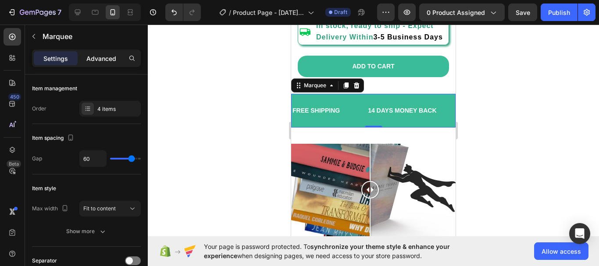
click at [109, 56] on p "Advanced" at bounding box center [101, 58] width 30 height 9
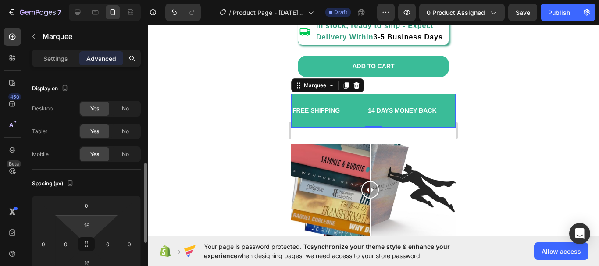
scroll to position [65, 0]
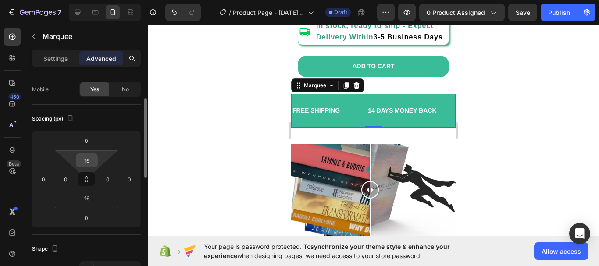
click at [93, 162] on input "16" at bounding box center [87, 160] width 18 height 13
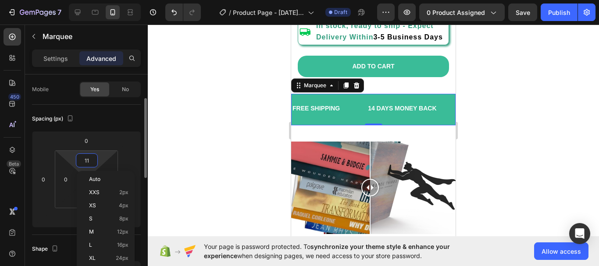
type input "10"
click at [111, 118] on div "Spacing (px)" at bounding box center [86, 119] width 109 height 14
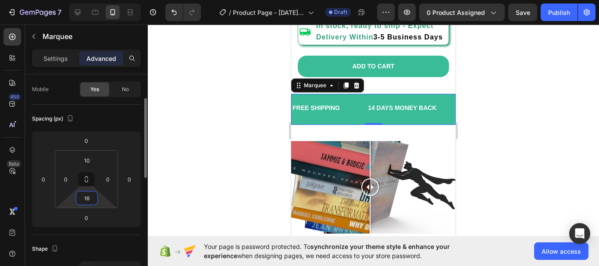
click at [91, 200] on input "16" at bounding box center [87, 198] width 18 height 13
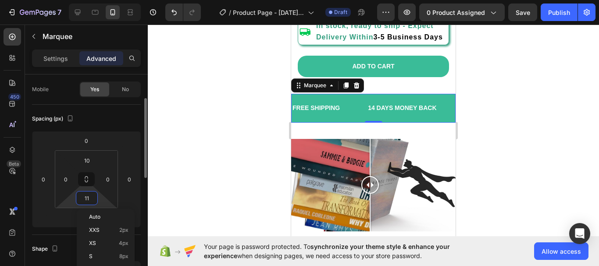
type input "10"
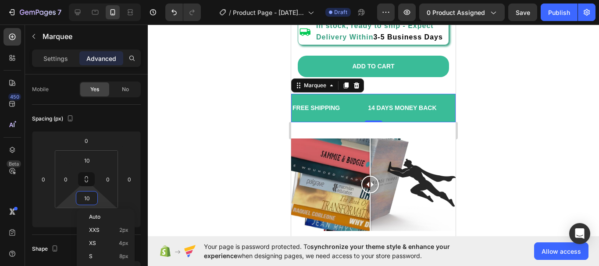
click at [198, 137] on div at bounding box center [373, 146] width 451 height 242
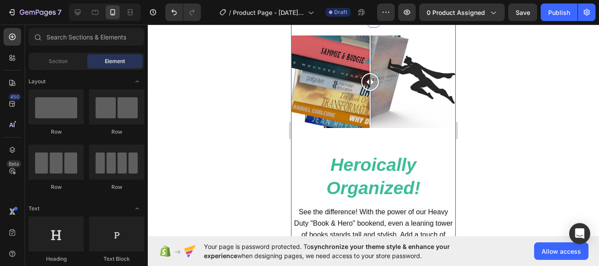
scroll to position [416, 0]
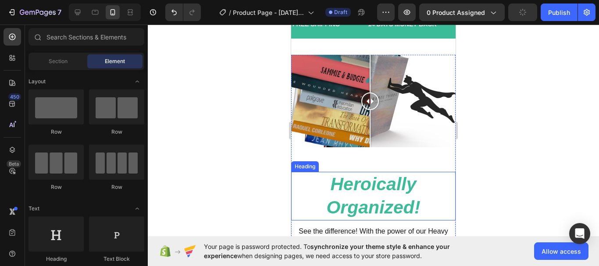
click at [374, 192] on h2 "Heroically Organized!" at bounding box center [373, 196] width 165 height 49
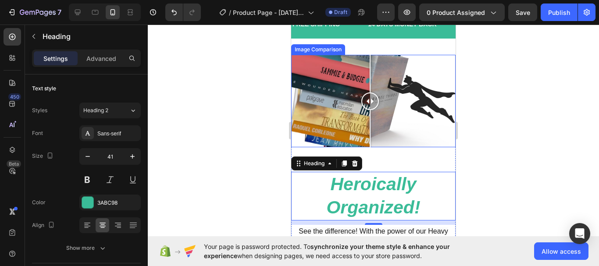
click at [370, 103] on div at bounding box center [370, 102] width 18 height 18
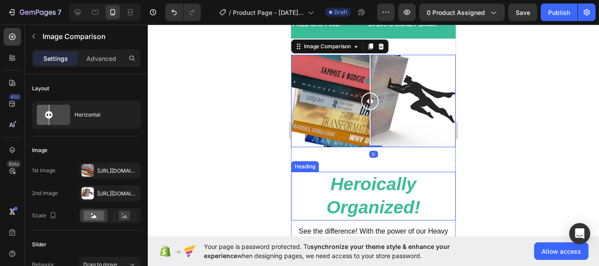
click at [364, 188] on strong "Heroically Organized!" at bounding box center [373, 195] width 94 height 43
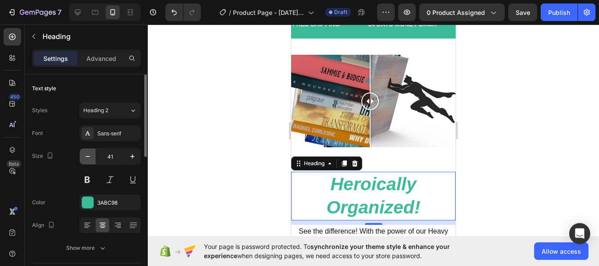
click at [89, 155] on icon "button" at bounding box center [87, 156] width 9 height 9
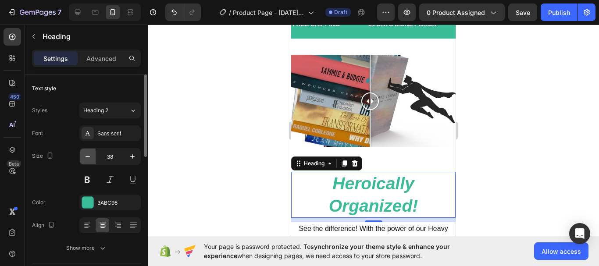
click at [89, 155] on icon "button" at bounding box center [87, 156] width 9 height 9
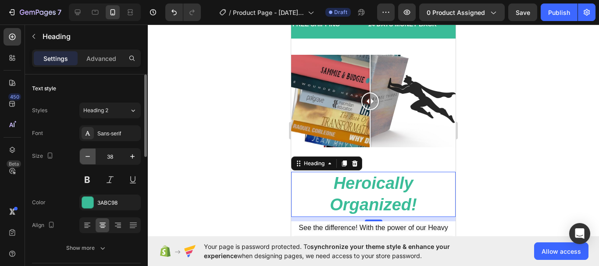
click at [89, 155] on icon "button" at bounding box center [87, 156] width 9 height 9
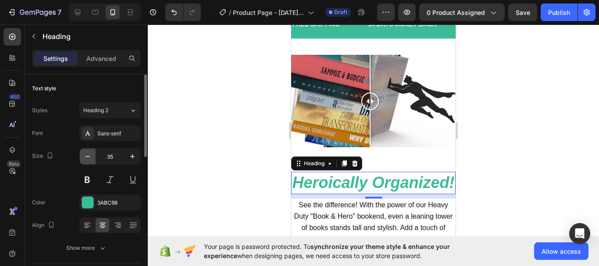
click at [89, 155] on icon "button" at bounding box center [87, 156] width 9 height 9
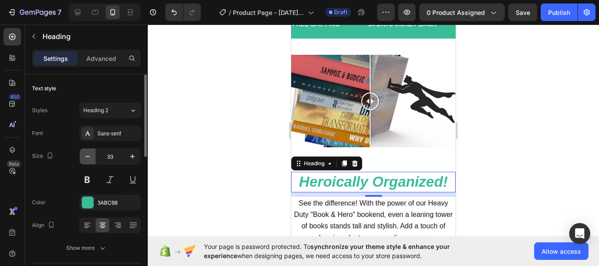
click at [89, 155] on icon "button" at bounding box center [87, 156] width 9 height 9
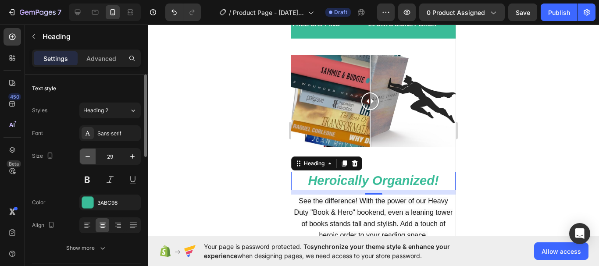
click at [89, 155] on icon "button" at bounding box center [87, 156] width 9 height 9
click at [131, 156] on icon "button" at bounding box center [132, 156] width 9 height 9
type input "30"
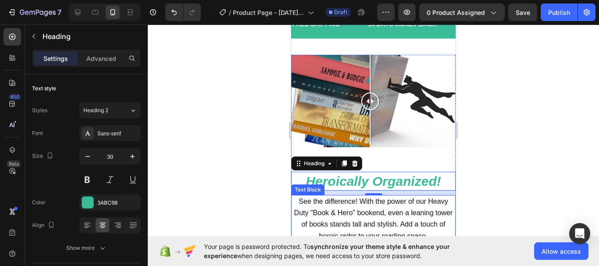
click at [358, 206] on span "See the difference! With the power of our Heavy Duty "Book & Hero" bookend, eve…" at bounding box center [373, 219] width 159 height 42
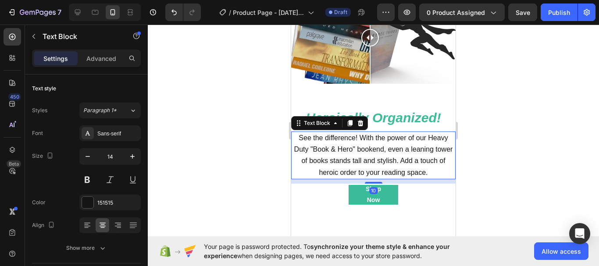
scroll to position [479, 0]
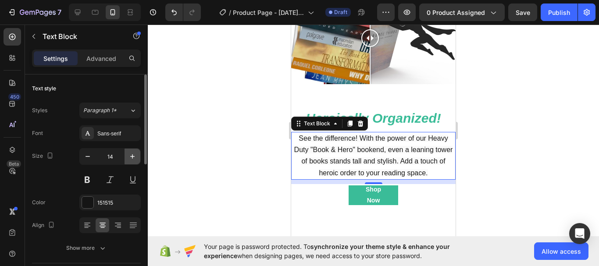
click at [132, 156] on icon "button" at bounding box center [132, 156] width 9 height 9
type input "15"
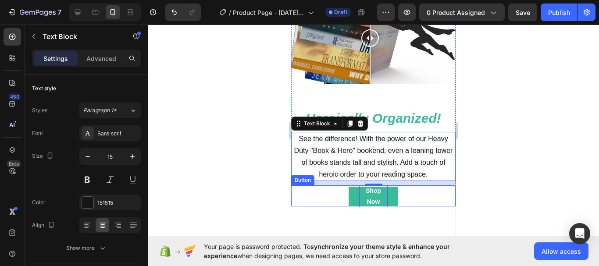
click at [368, 193] on p "Shop Now" at bounding box center [373, 197] width 29 height 22
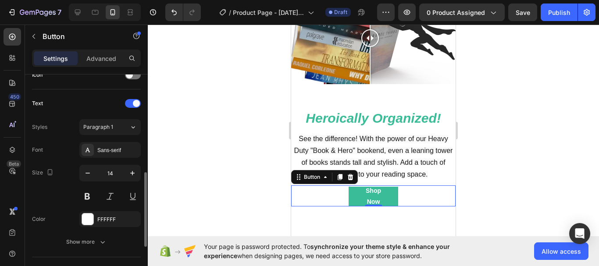
scroll to position [280, 0]
click at [90, 174] on icon "button" at bounding box center [87, 171] width 9 height 9
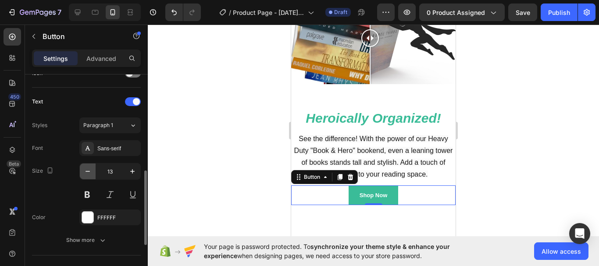
click at [90, 174] on icon "button" at bounding box center [87, 171] width 9 height 9
click at [133, 171] on icon "button" at bounding box center [132, 171] width 9 height 9
type input "12"
click at [362, 193] on strong "Shop Now" at bounding box center [374, 195] width 26 height 6
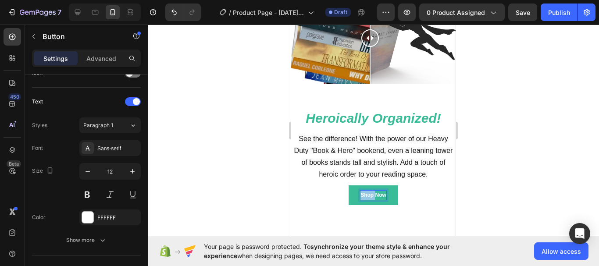
click at [362, 193] on strong "Shop Now" at bounding box center [374, 195] width 26 height 6
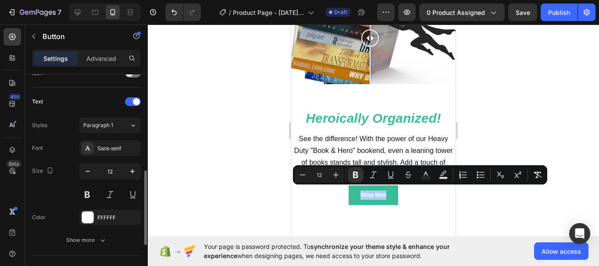
click at [69, 185] on div "Size 12" at bounding box center [86, 182] width 109 height 39
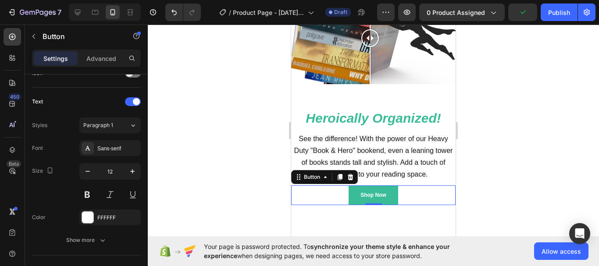
click at [389, 191] on button "Shop Now" at bounding box center [374, 196] width 50 height 20
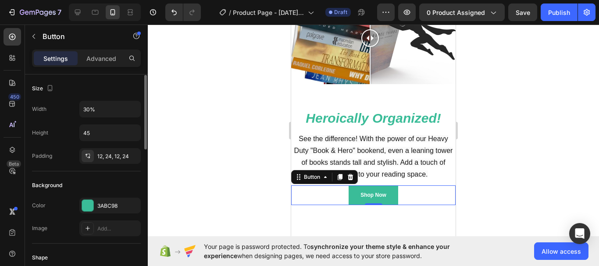
scroll to position [0, 0]
click at [108, 107] on input "30%" at bounding box center [110, 109] width 61 height 16
type input "35%"
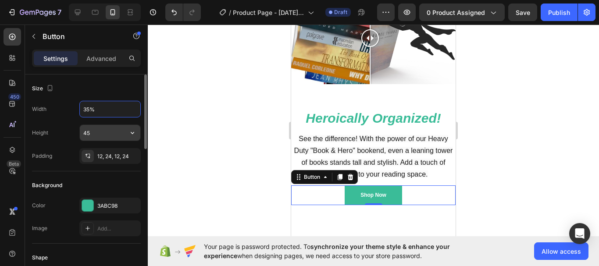
click at [105, 135] on input "45" at bounding box center [110, 133] width 61 height 16
type input "50"
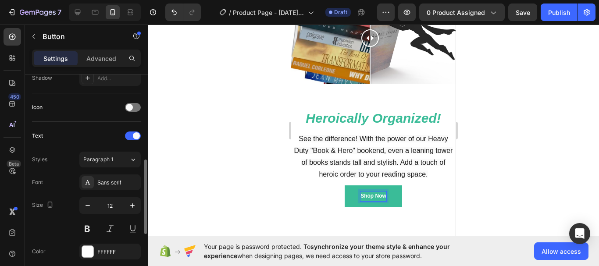
scroll to position [246, 0]
click at [132, 204] on icon "button" at bounding box center [132, 205] width 4 height 4
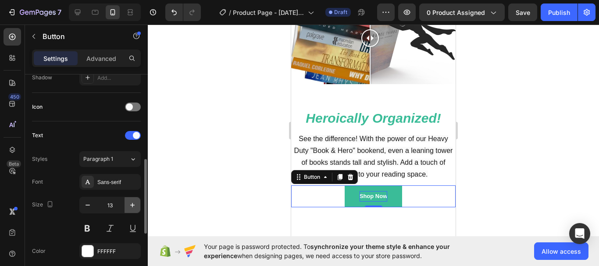
click at [132, 204] on icon "button" at bounding box center [132, 205] width 4 height 4
type input "15"
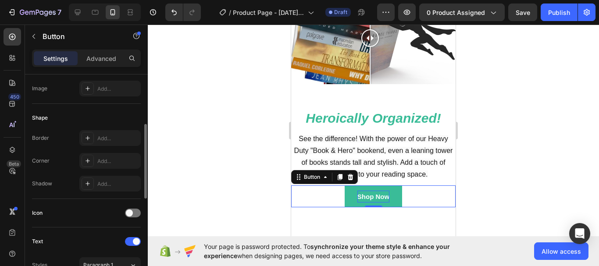
scroll to position [139, 0]
click at [106, 157] on div "Add..." at bounding box center [109, 162] width 61 height 16
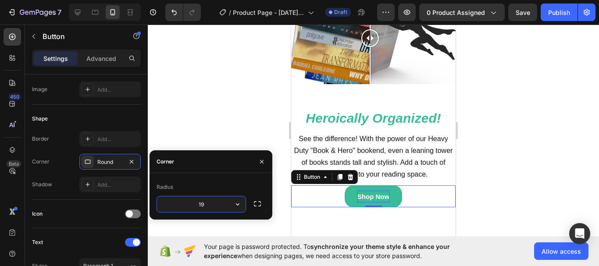
type input "20"
click at [129, 121] on div "Shape" at bounding box center [86, 119] width 109 height 14
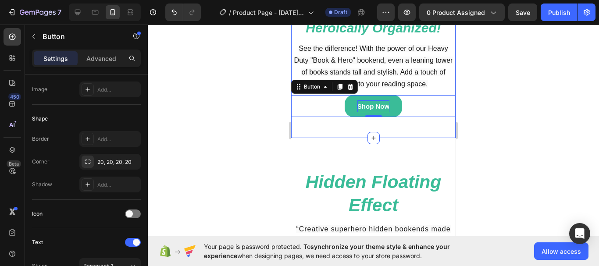
scroll to position [573, 0]
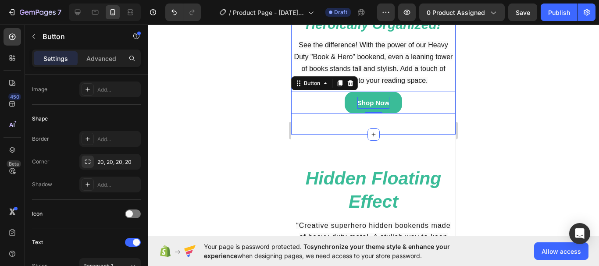
click at [404, 120] on div "Image Comparison Heroically Organized! Heading See the difference! With the pow…" at bounding box center [373, 9] width 165 height 251
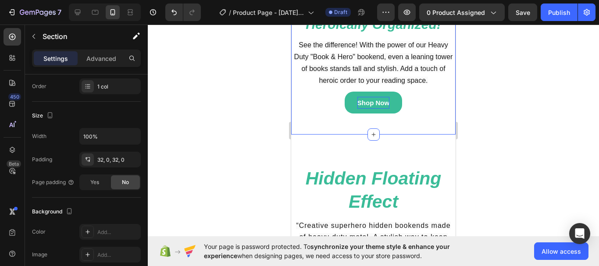
scroll to position [0, 0]
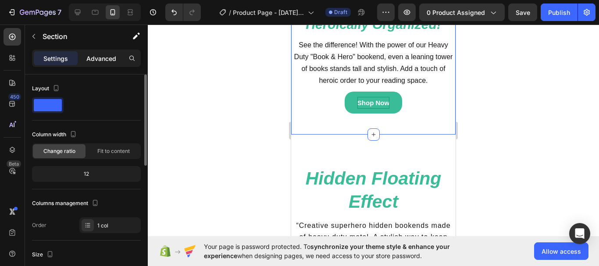
click at [100, 62] on p "Advanced" at bounding box center [101, 58] width 30 height 9
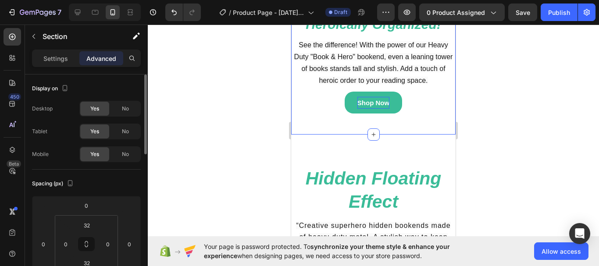
scroll to position [42, 0]
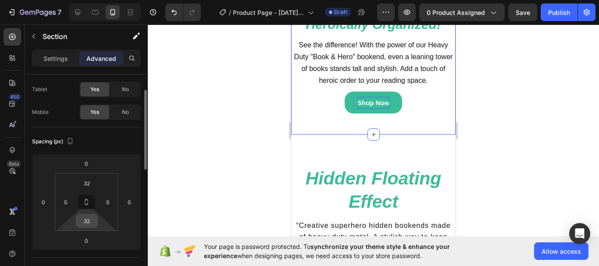
click at [90, 224] on input "32" at bounding box center [87, 221] width 18 height 13
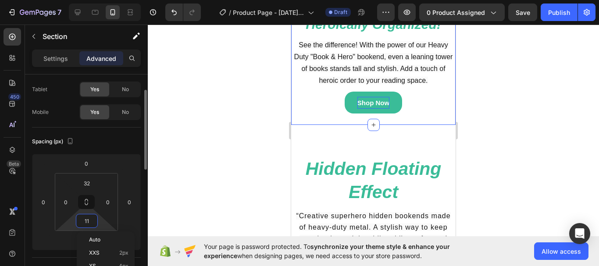
type input "10"
click at [93, 187] on input "32" at bounding box center [87, 183] width 18 height 13
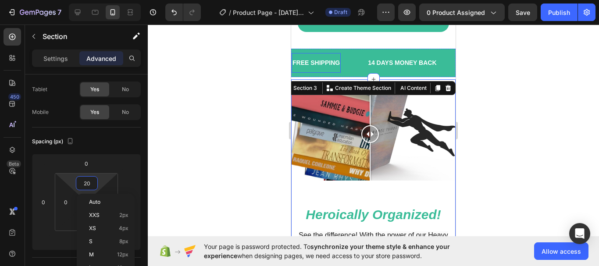
scroll to position [378, 0]
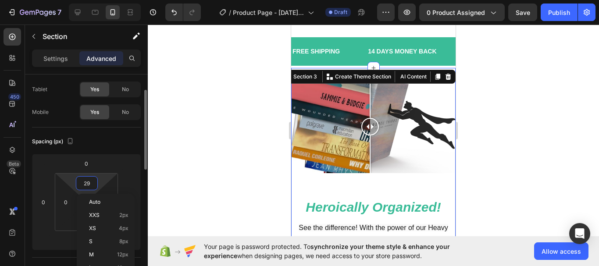
type input "30"
click at [268, 134] on div at bounding box center [373, 146] width 451 height 242
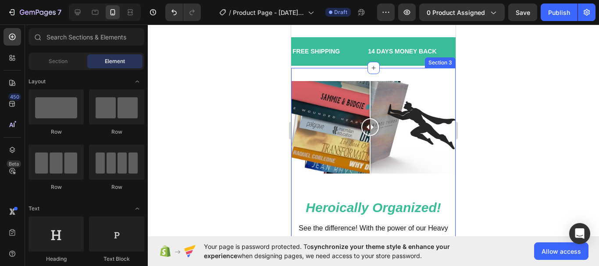
click at [395, 83] on div "Image Comparison Heroically Organized! Heading See the difference! With the pow…" at bounding box center [373, 188] width 165 height 240
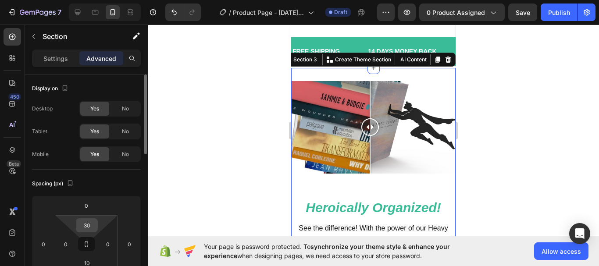
click at [92, 230] on input "30" at bounding box center [87, 225] width 18 height 13
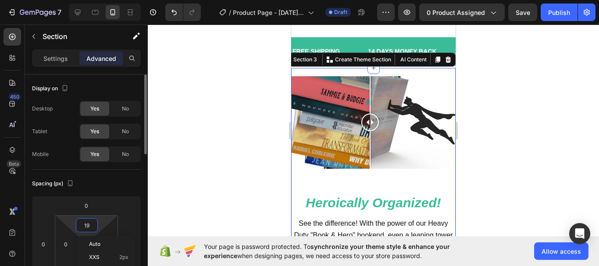
type input "20"
click at [247, 181] on div at bounding box center [373, 146] width 451 height 242
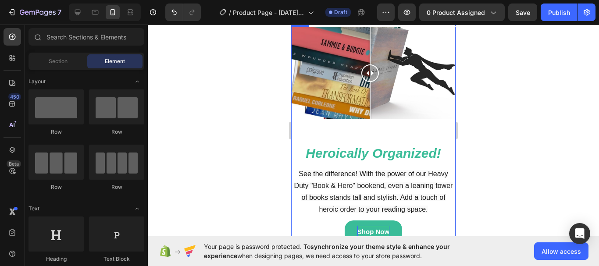
scroll to position [419, 0]
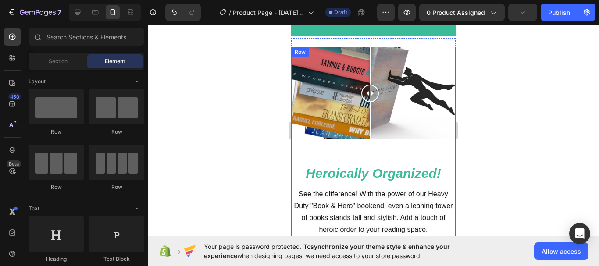
click at [379, 147] on div "Heroically Organized! Heading See the difference! With the power of our Heavy D…" at bounding box center [373, 205] width 165 height 116
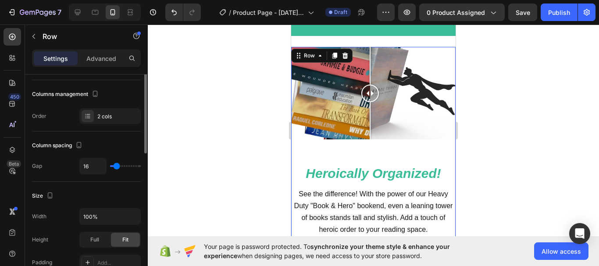
scroll to position [110, 0]
click at [111, 61] on p "Advanced" at bounding box center [101, 58] width 30 height 9
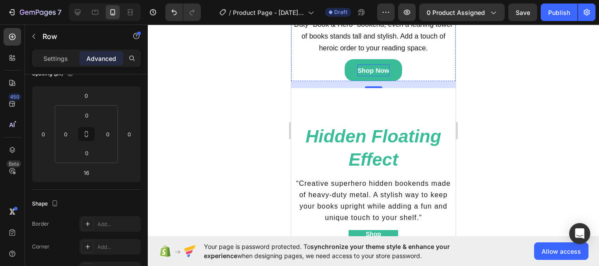
scroll to position [600, 0]
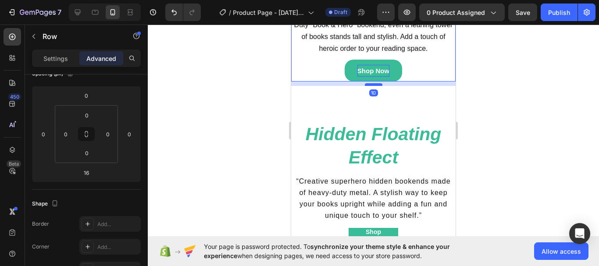
click at [372, 83] on div at bounding box center [374, 84] width 18 height 3
type input "10"
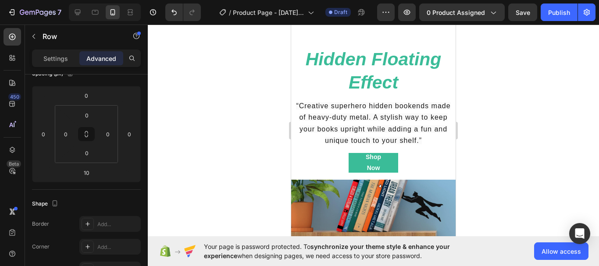
scroll to position [672, 0]
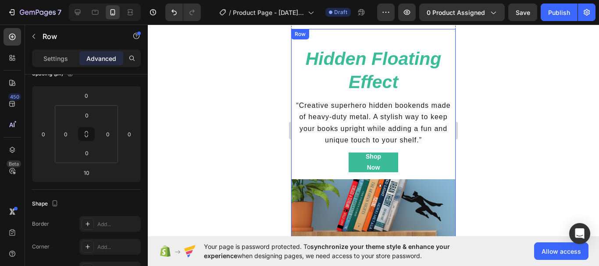
click at [335, 176] on div "Image Hidden Floating Effect Heading “Creative superhero hidden bookends made o…" at bounding box center [373, 186] width 165 height 315
click at [54, 55] on p "Settings" at bounding box center [55, 58] width 25 height 9
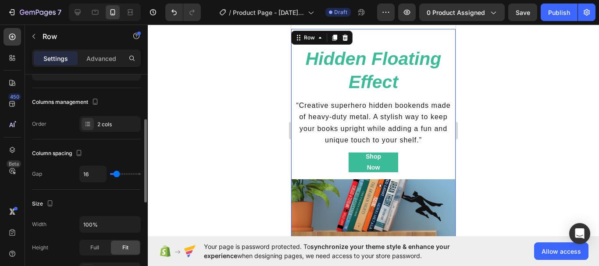
scroll to position [94, 0]
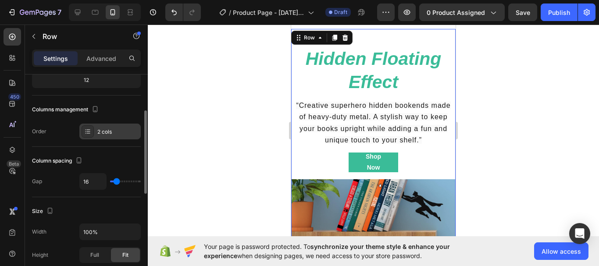
click at [92, 131] on div at bounding box center [88, 131] width 12 height 12
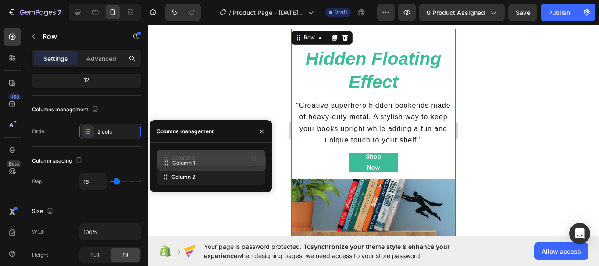
drag, startPoint x: 164, startPoint y: 175, endPoint x: 165, endPoint y: 161, distance: 14.1
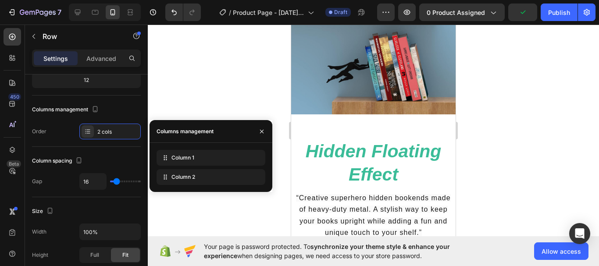
scroll to position [752, 0]
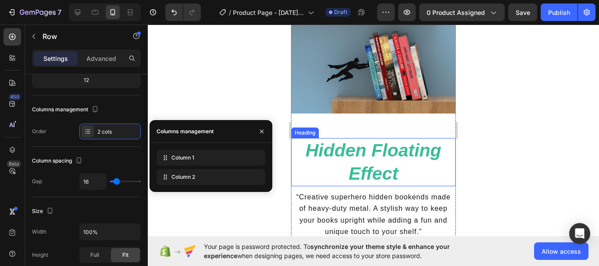
click at [392, 155] on h2 "Hidden Floating Effect" at bounding box center [373, 162] width 165 height 49
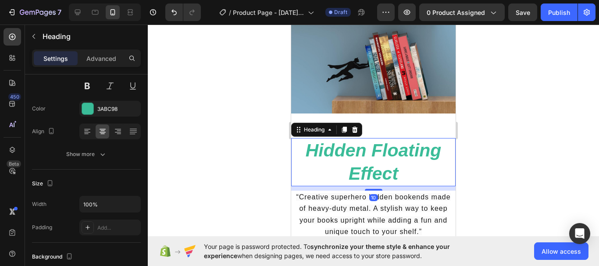
scroll to position [0, 0]
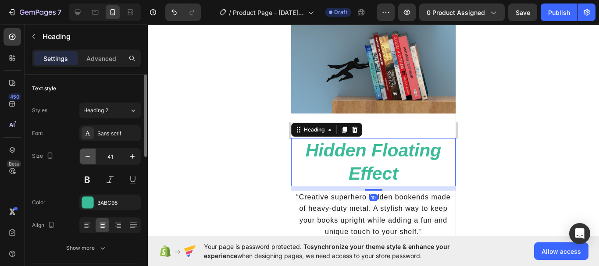
click at [88, 163] on button "button" at bounding box center [88, 157] width 16 height 16
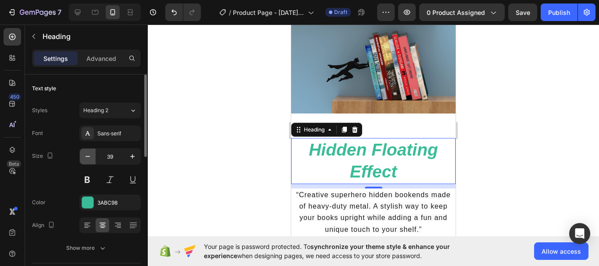
click at [88, 161] on icon "button" at bounding box center [87, 156] width 9 height 9
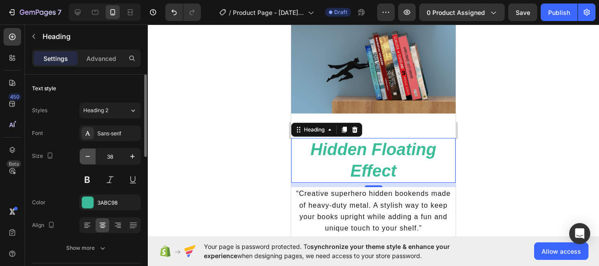
click at [88, 161] on icon "button" at bounding box center [87, 156] width 9 height 9
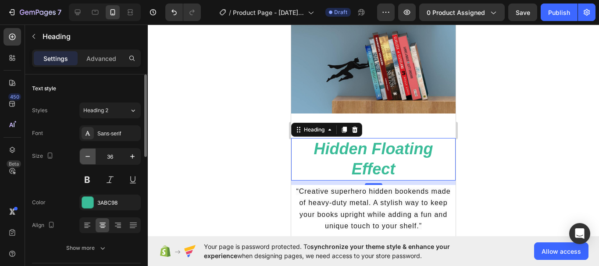
click at [88, 161] on icon "button" at bounding box center [87, 156] width 9 height 9
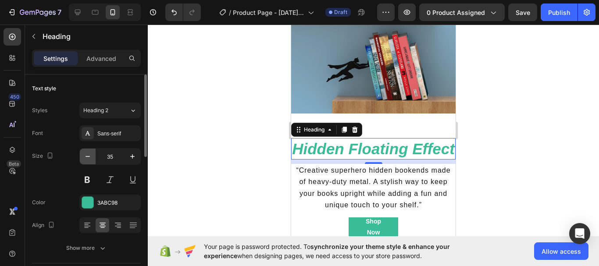
click at [88, 161] on icon "button" at bounding box center [87, 156] width 9 height 9
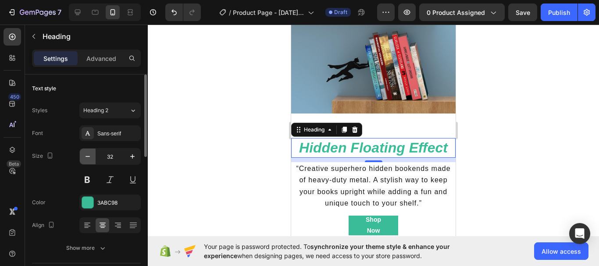
click at [88, 161] on icon "button" at bounding box center [87, 156] width 9 height 9
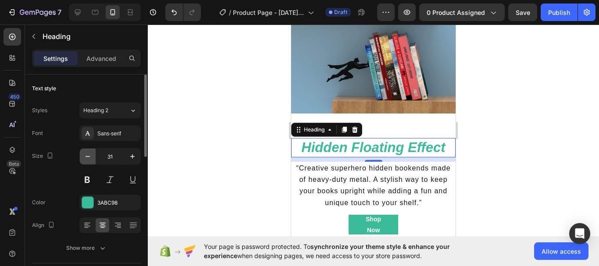
click at [88, 161] on icon "button" at bounding box center [87, 156] width 9 height 9
type input "30"
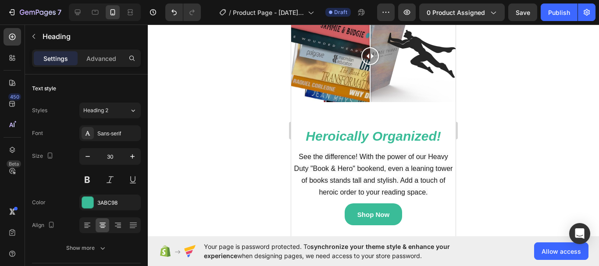
scroll to position [445, 0]
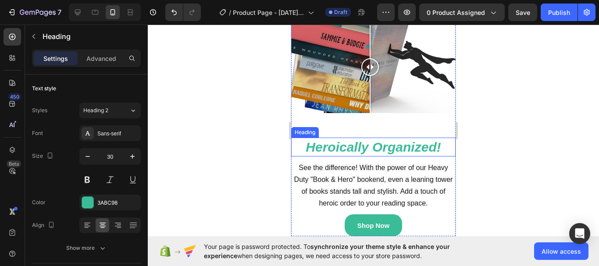
click at [370, 148] on strong "Heroically Organized!" at bounding box center [373, 147] width 135 height 14
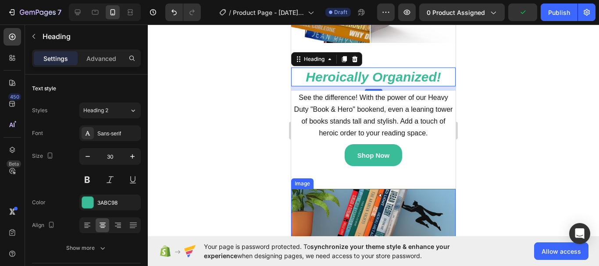
scroll to position [495, 0]
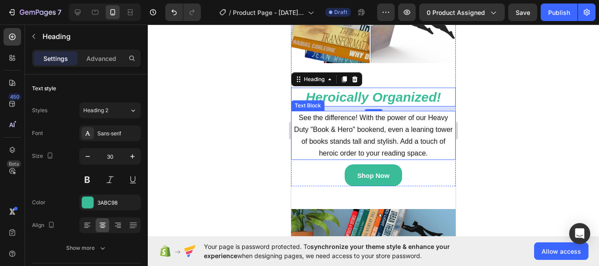
click at [411, 126] on span "See the difference! With the power of our Heavy Duty "Book & Hero" bookend, eve…" at bounding box center [373, 135] width 159 height 43
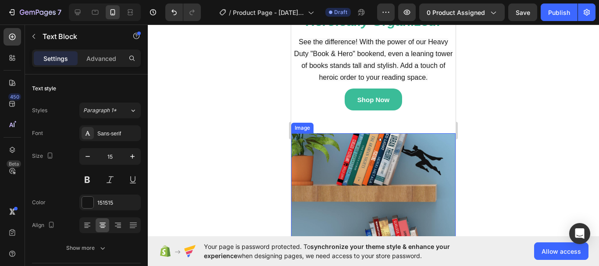
scroll to position [548, 0]
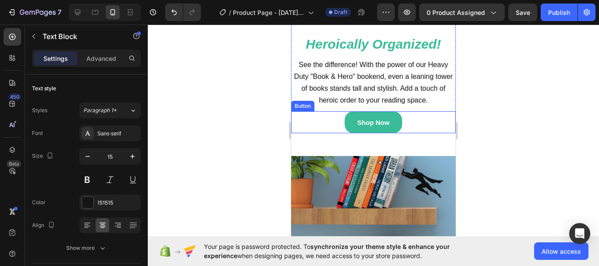
click at [407, 120] on div "Shop Now Button" at bounding box center [373, 122] width 165 height 22
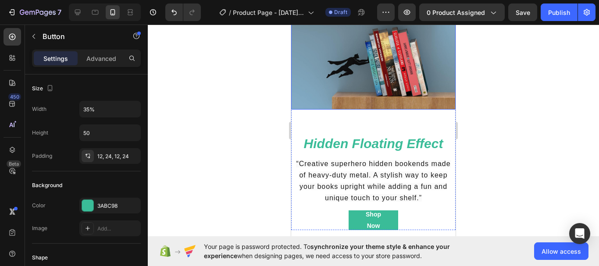
scroll to position [762, 0]
